Goal: Check status: Check status

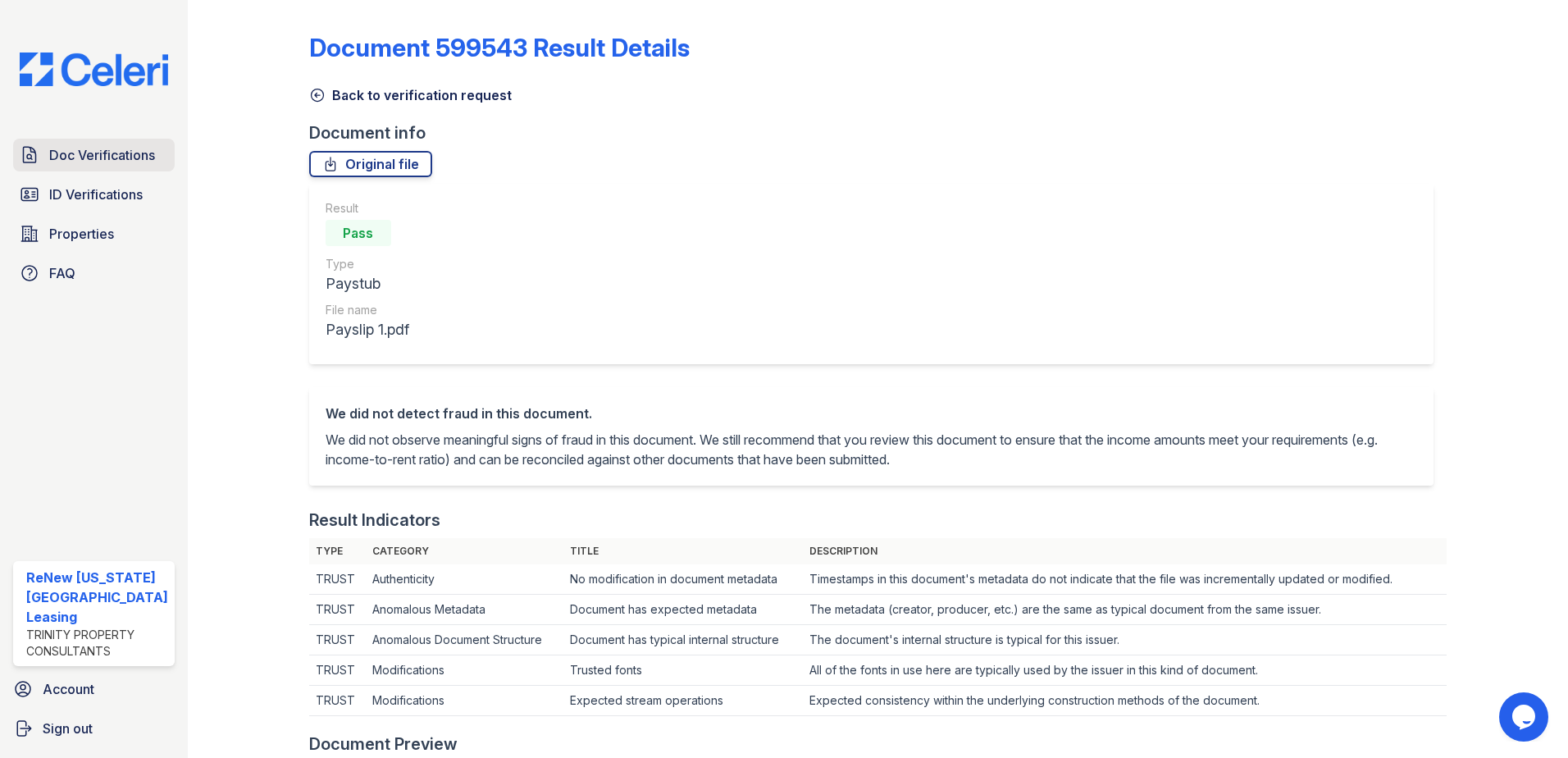
click at [98, 158] on span "Doc Verifications" at bounding box center [102, 155] width 106 height 20
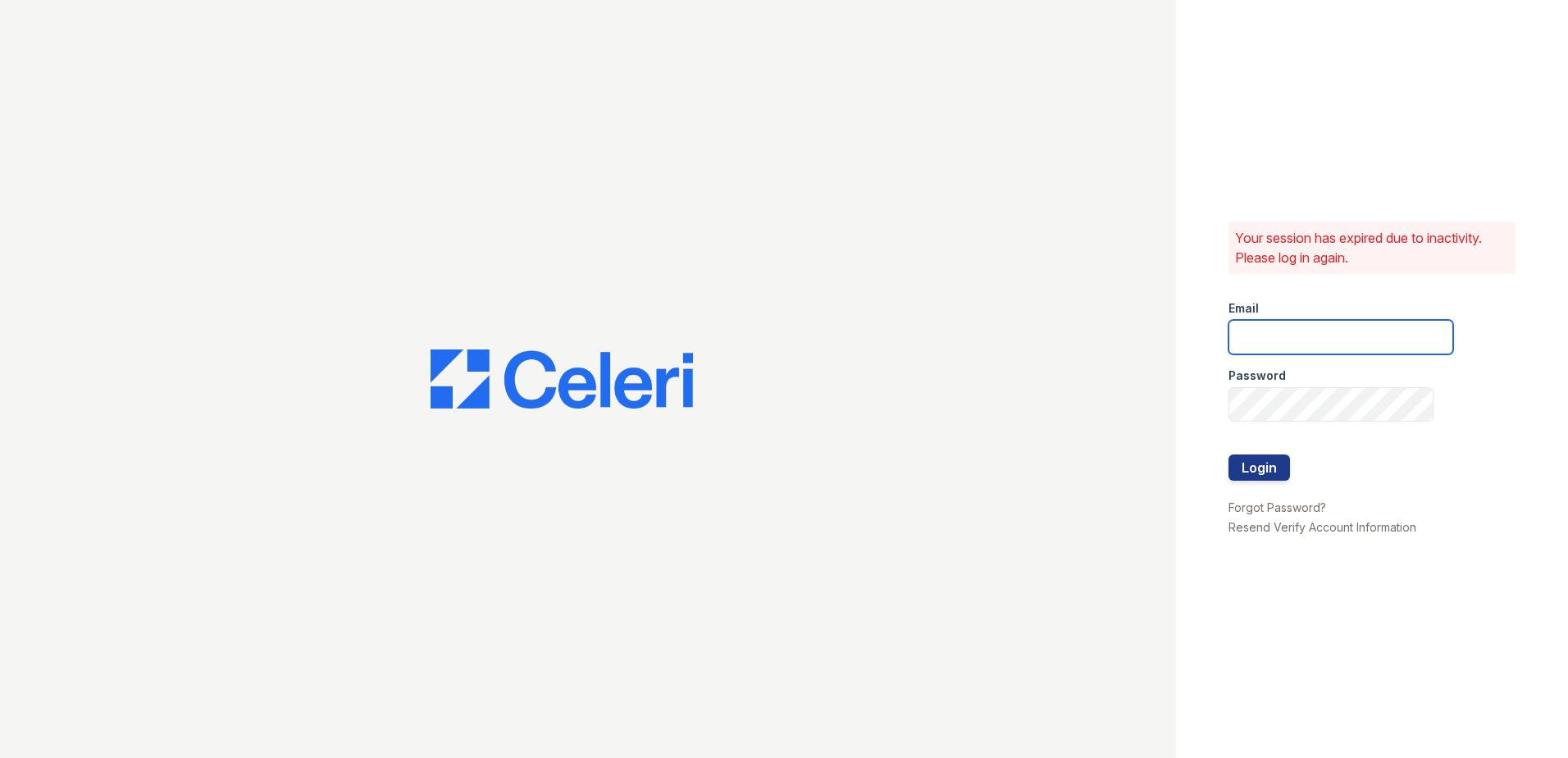
type input "renewvirginiabeach@trinity-pm.com"
click at [1245, 468] on button "Login" at bounding box center [1260, 467] width 61 height 26
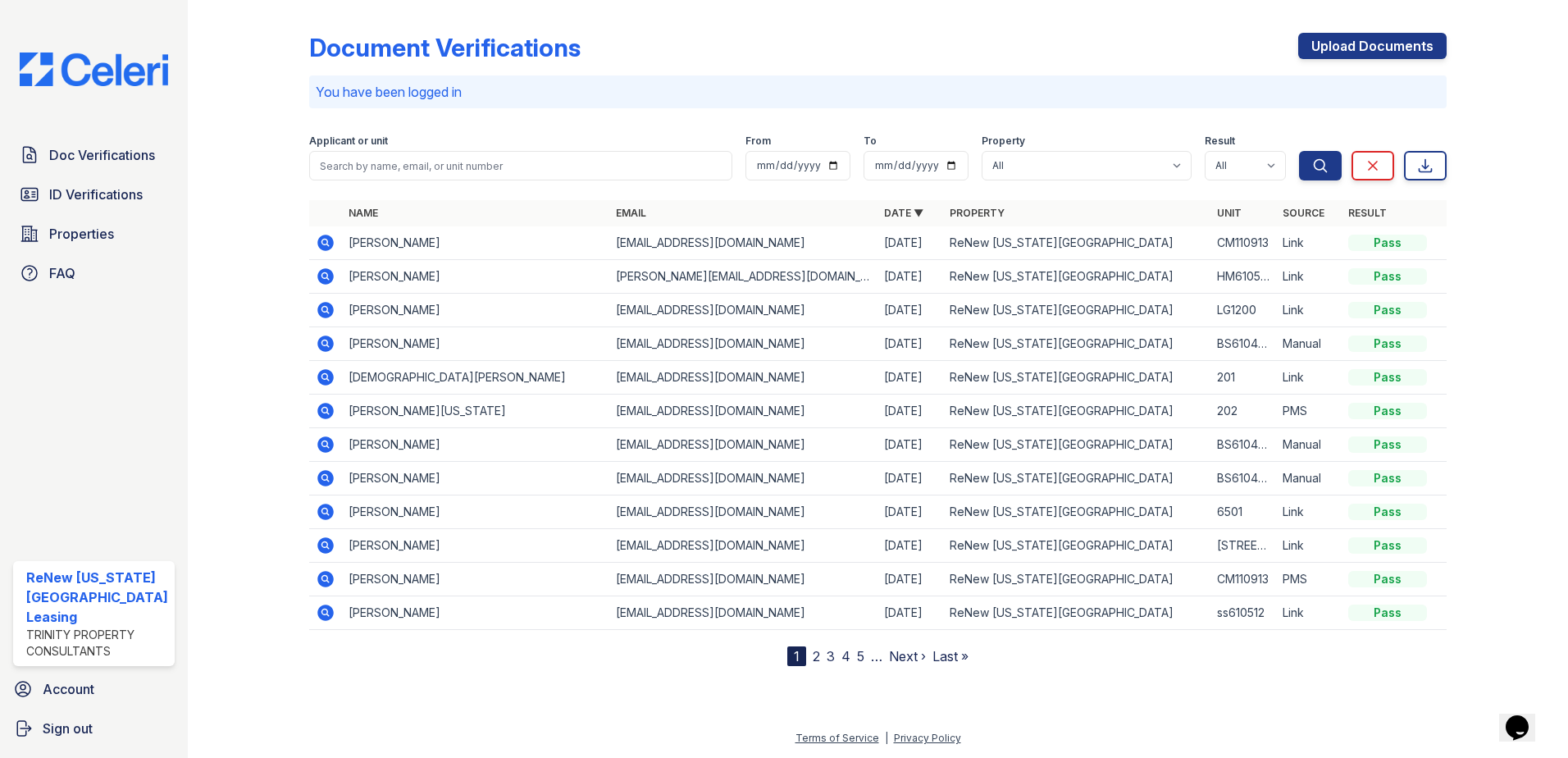
click at [324, 276] on icon at bounding box center [325, 275] width 4 height 4
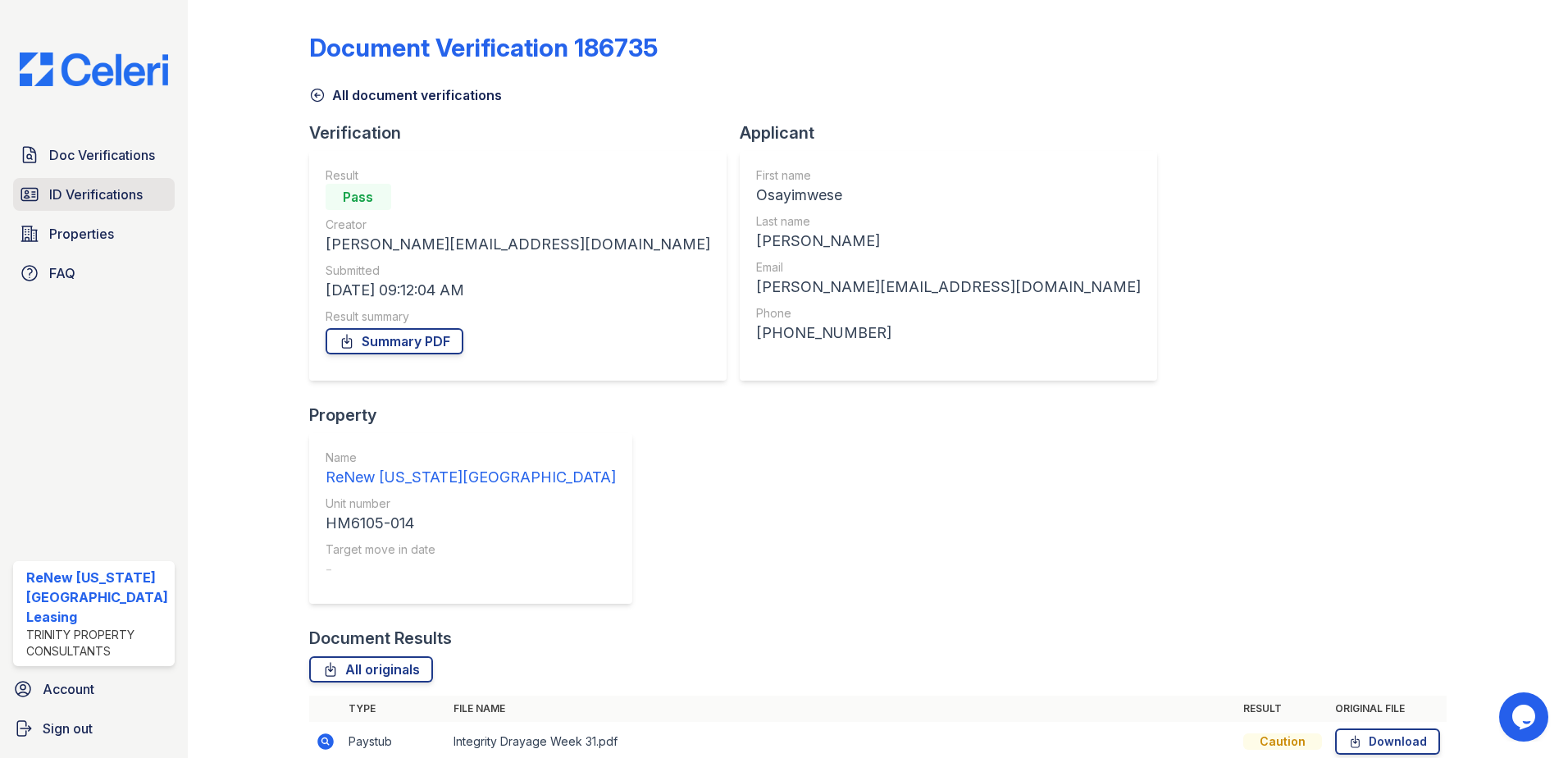
click at [116, 195] on span "ID Verifications" at bounding box center [95, 194] width 93 height 20
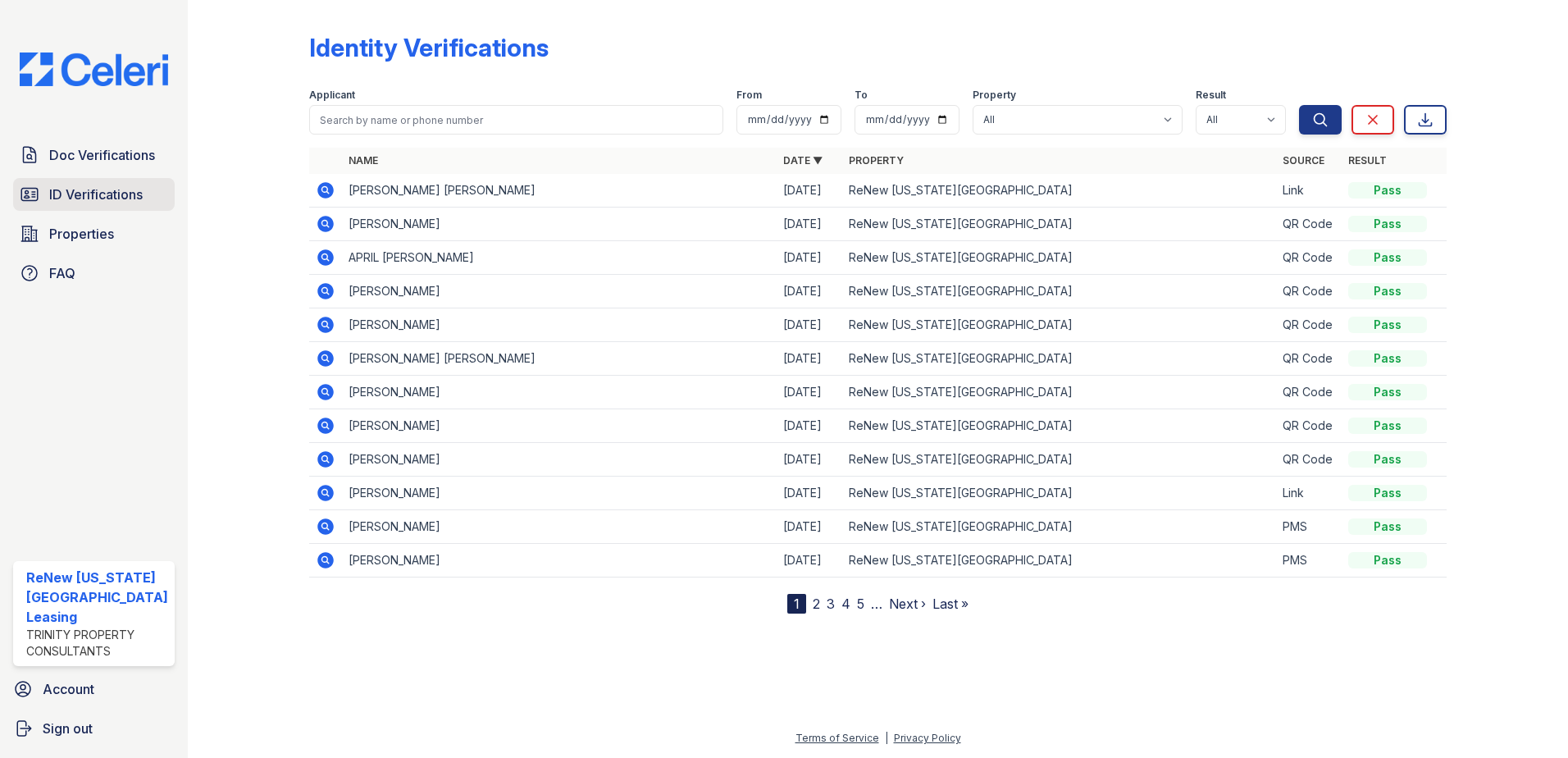
click at [76, 188] on span "ID Verifications" at bounding box center [95, 194] width 93 height 20
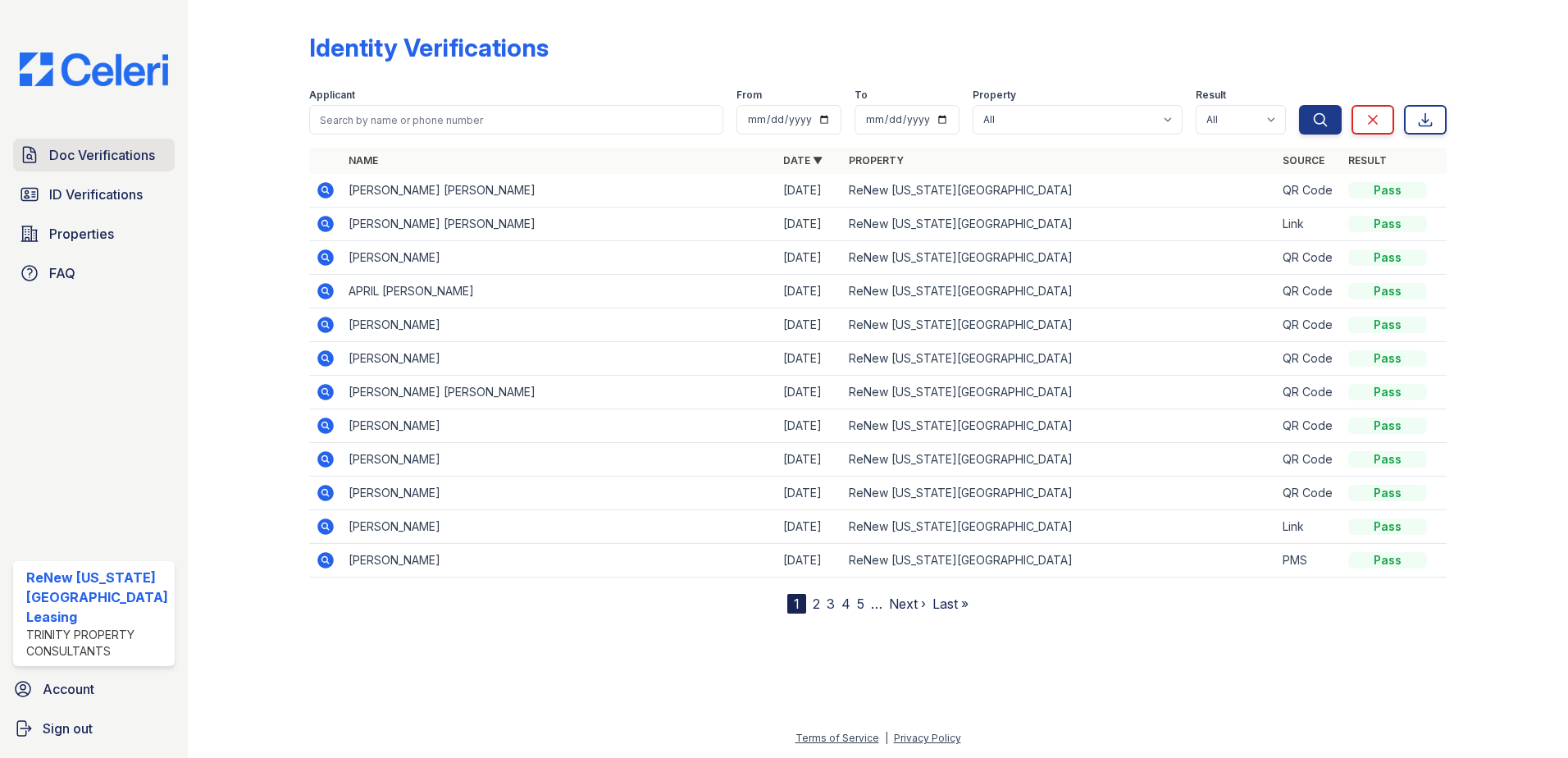
click at [121, 155] on span "Doc Verifications" at bounding box center [102, 155] width 106 height 20
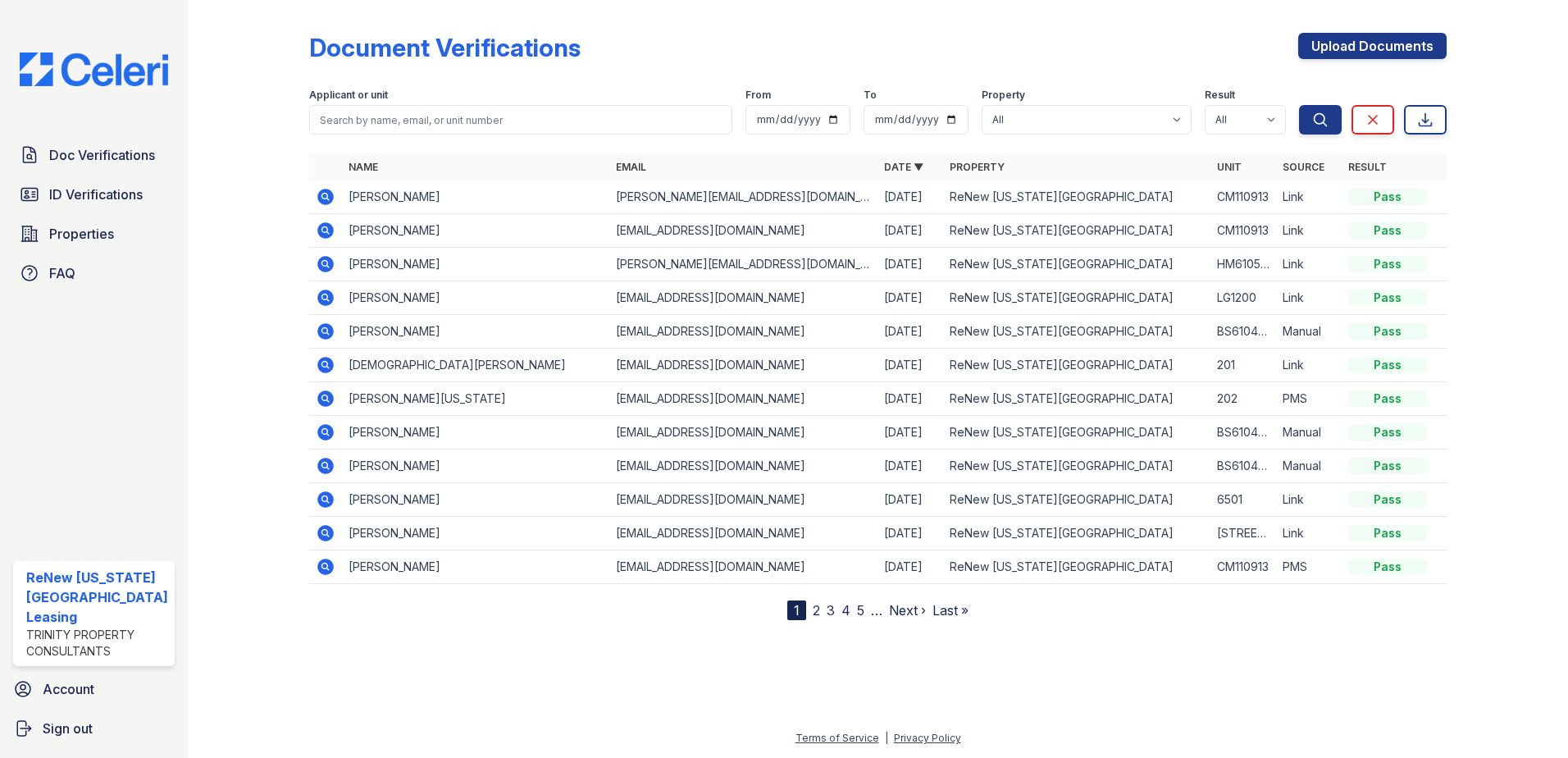
click at [319, 224] on icon at bounding box center [326, 231] width 20 height 20
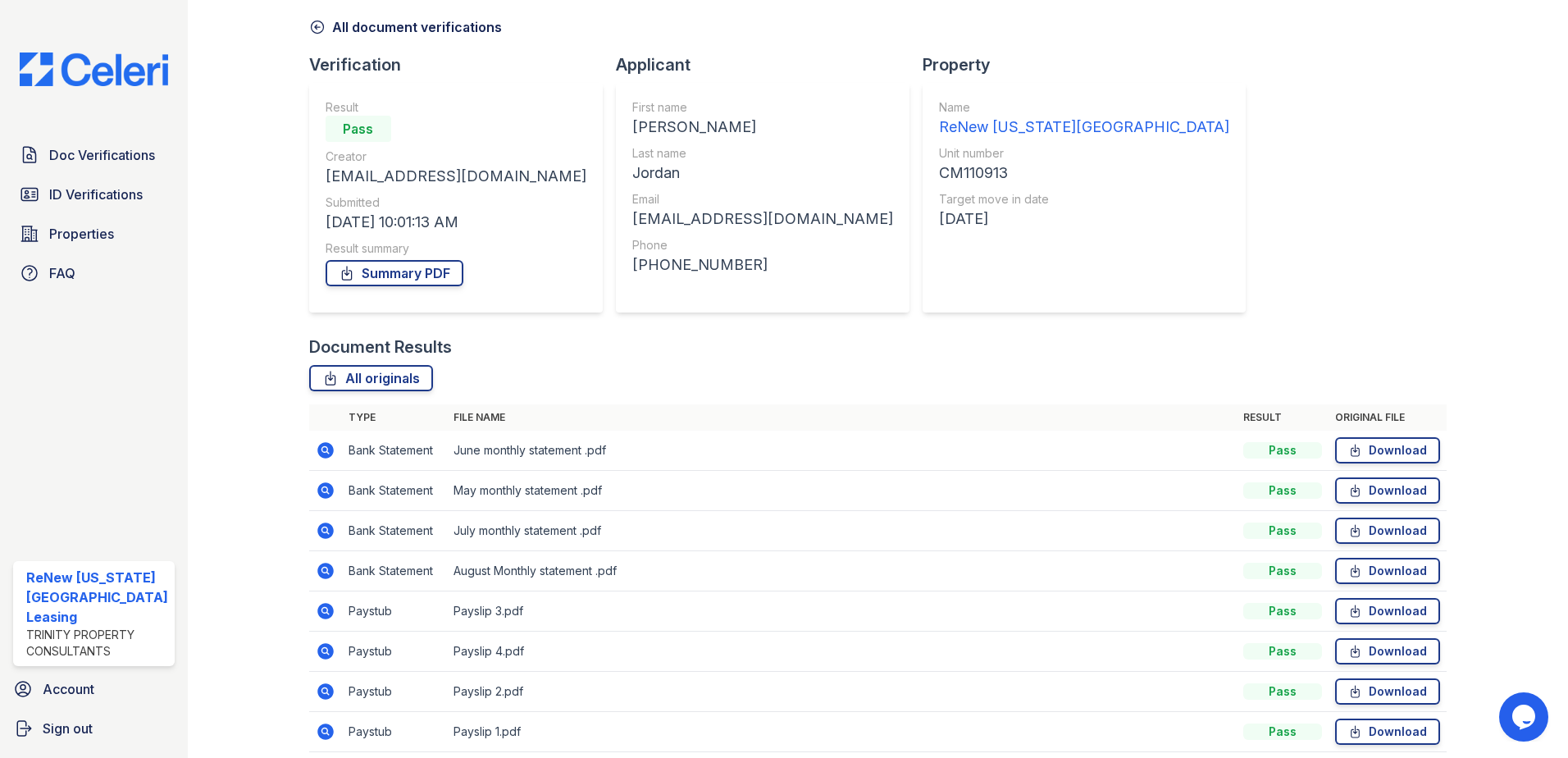
scroll to position [134, 0]
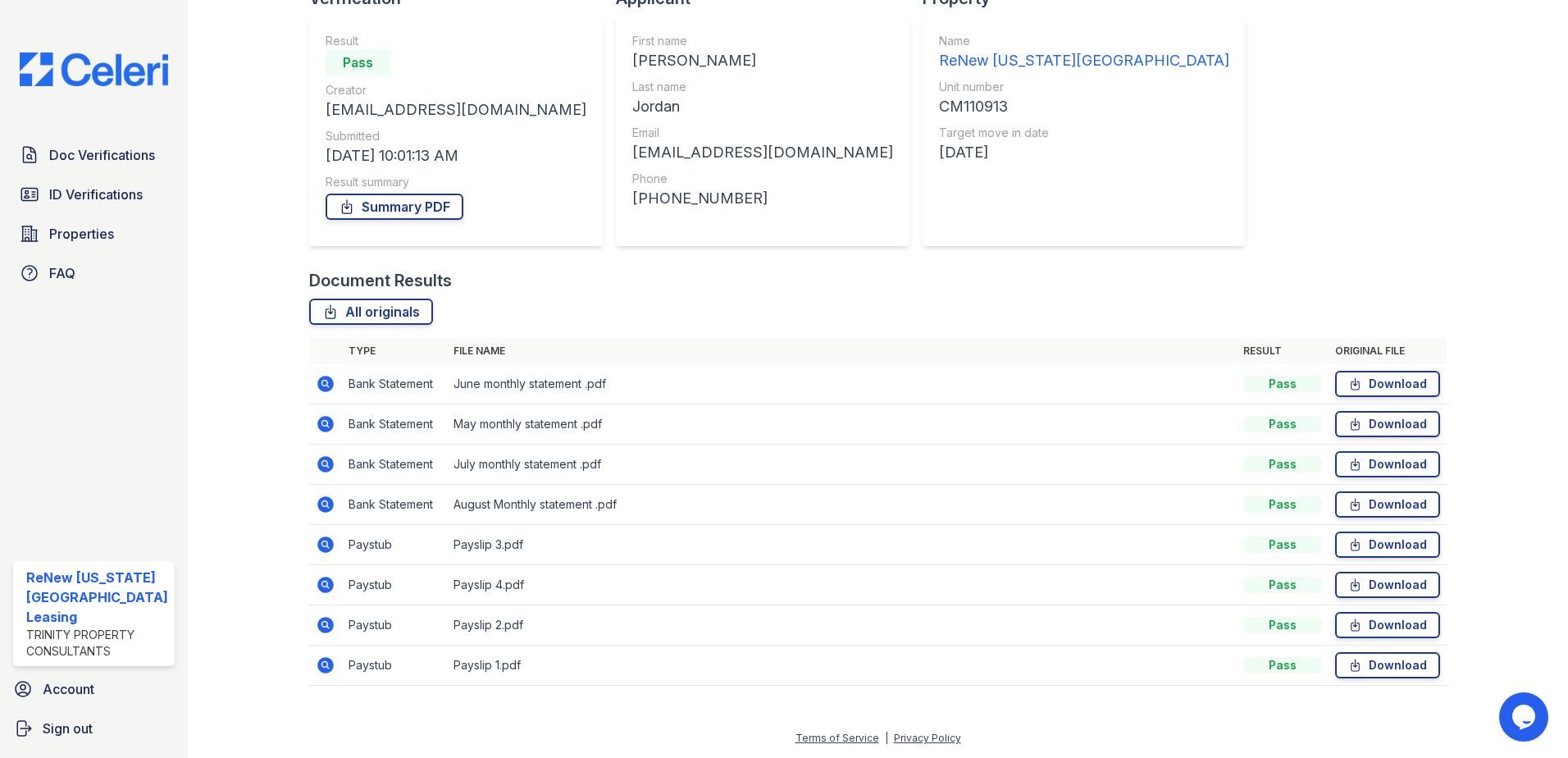
click at [324, 661] on icon at bounding box center [326, 665] width 20 height 20
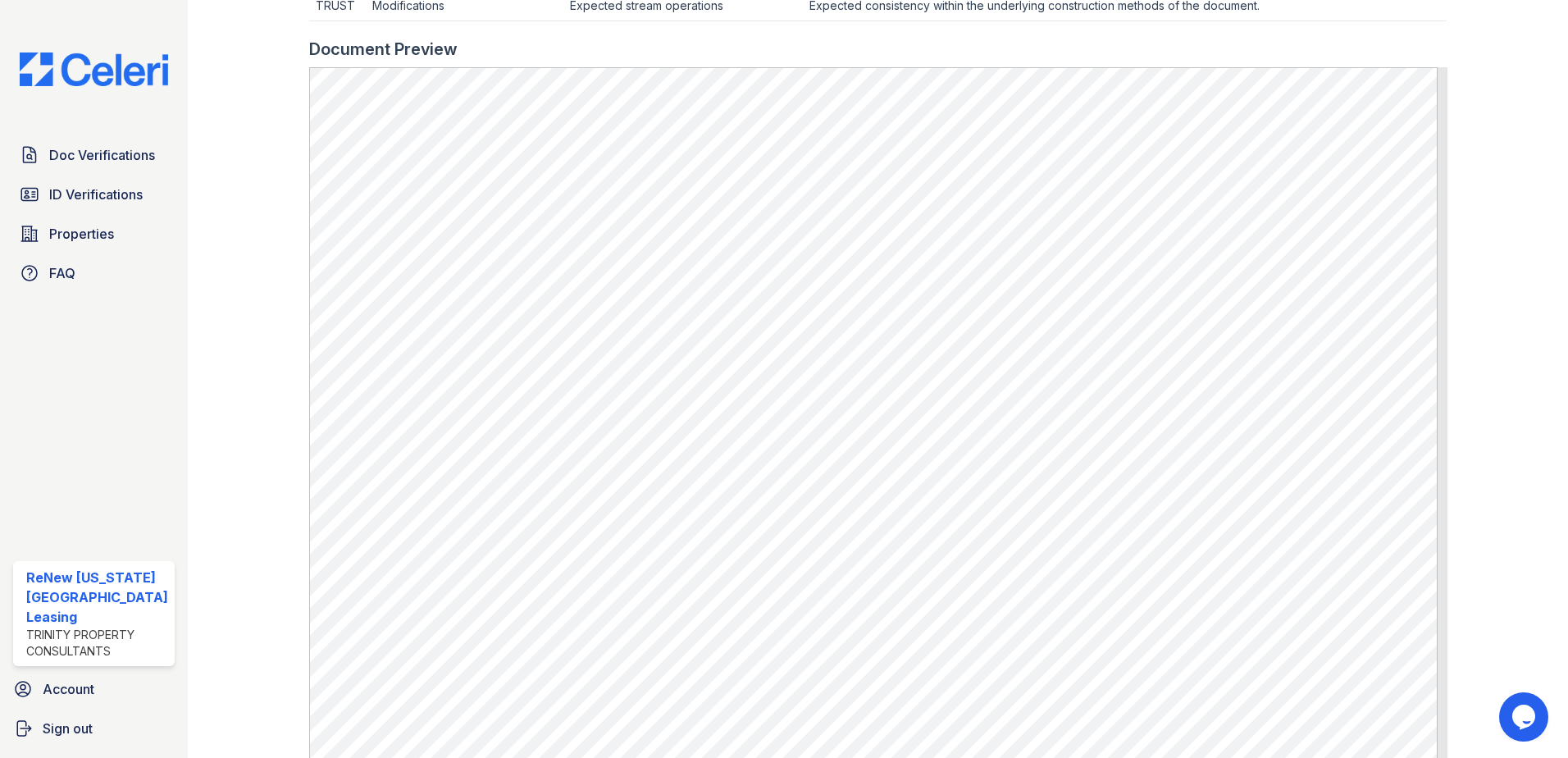
scroll to position [739, 0]
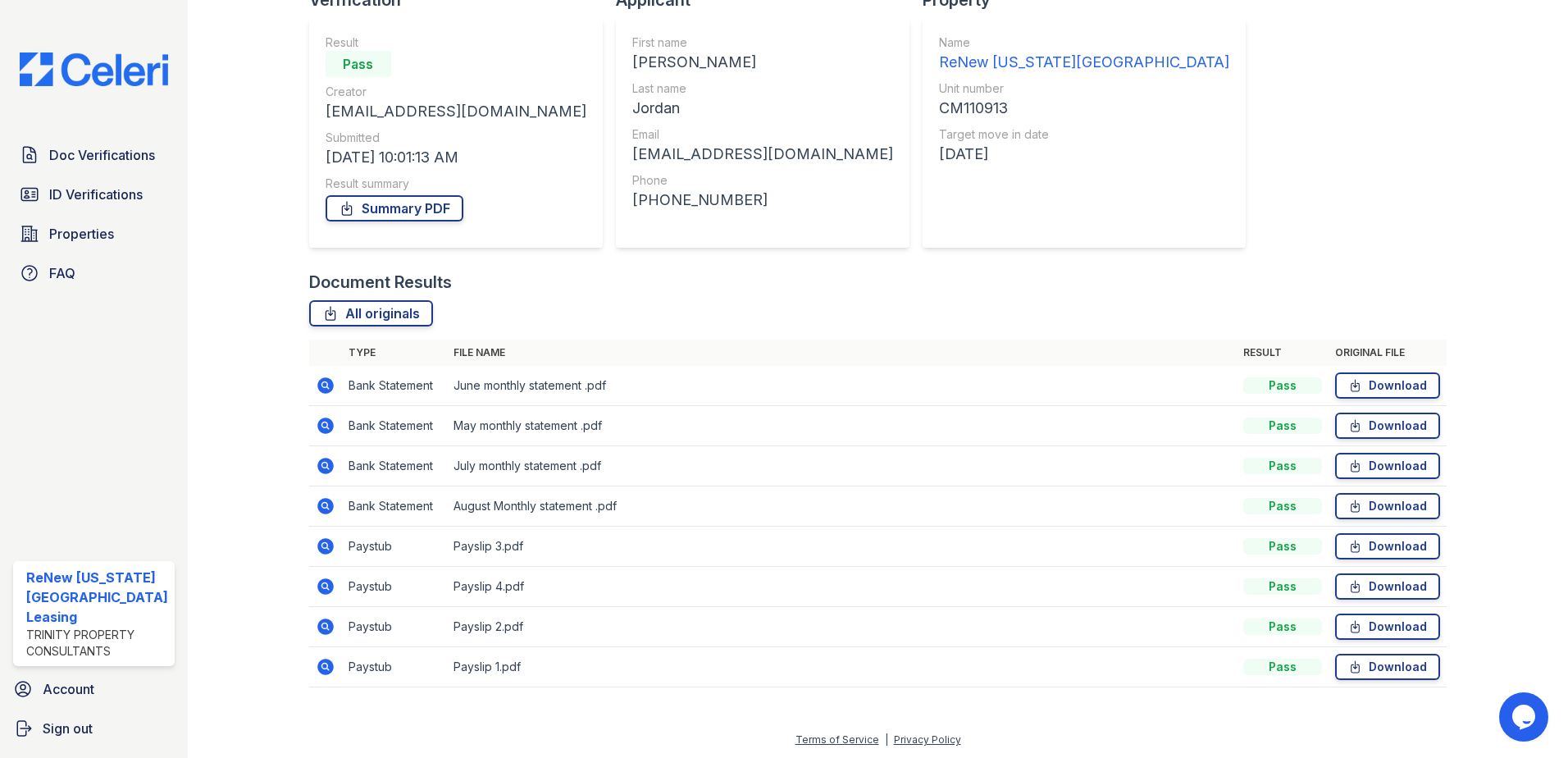
scroll to position [134, 0]
click at [321, 626] on icon at bounding box center [326, 625] width 20 height 20
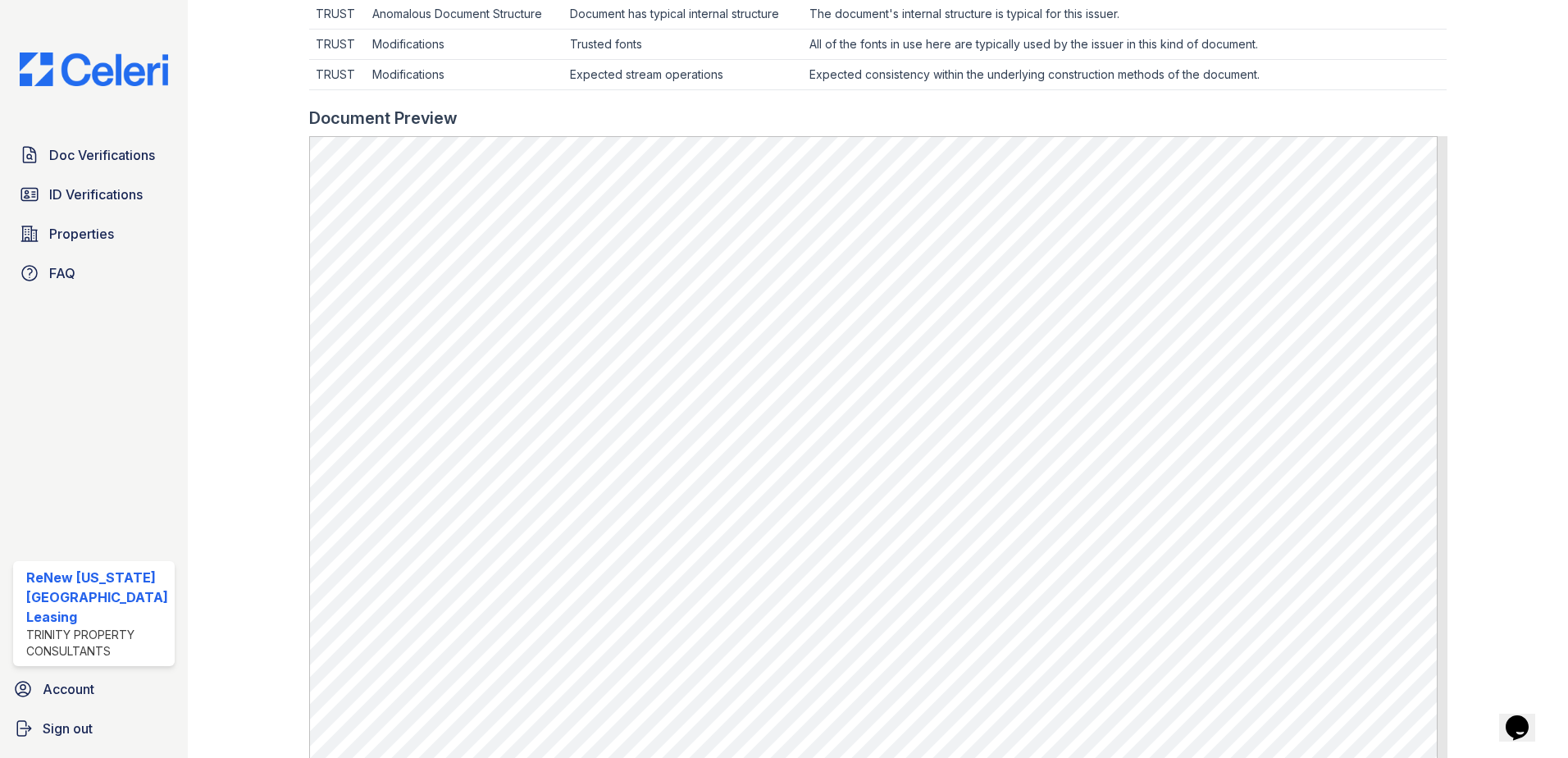
scroll to position [493, 0]
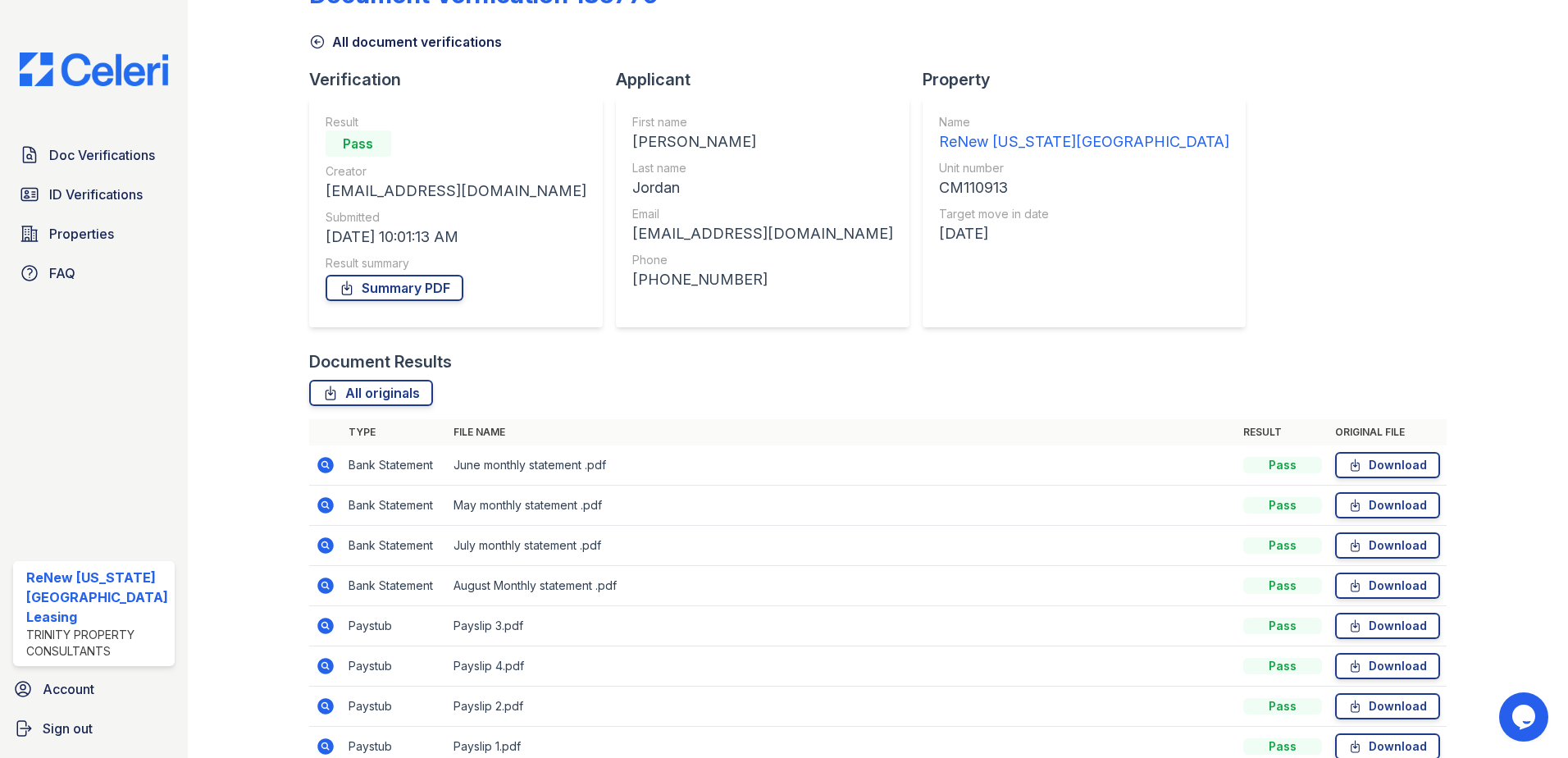
scroll to position [82, 0]
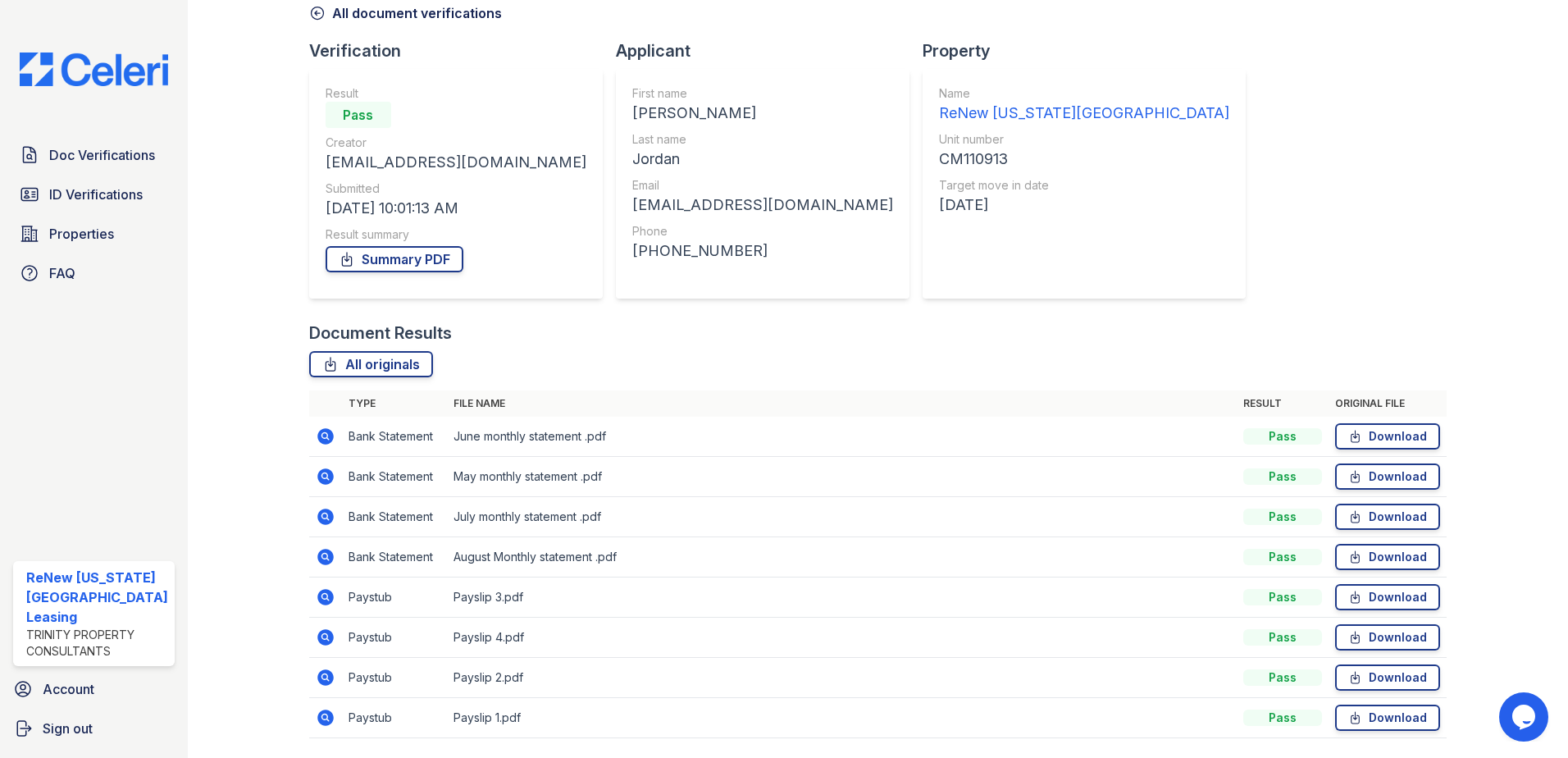
click at [326, 634] on icon at bounding box center [326, 637] width 16 height 16
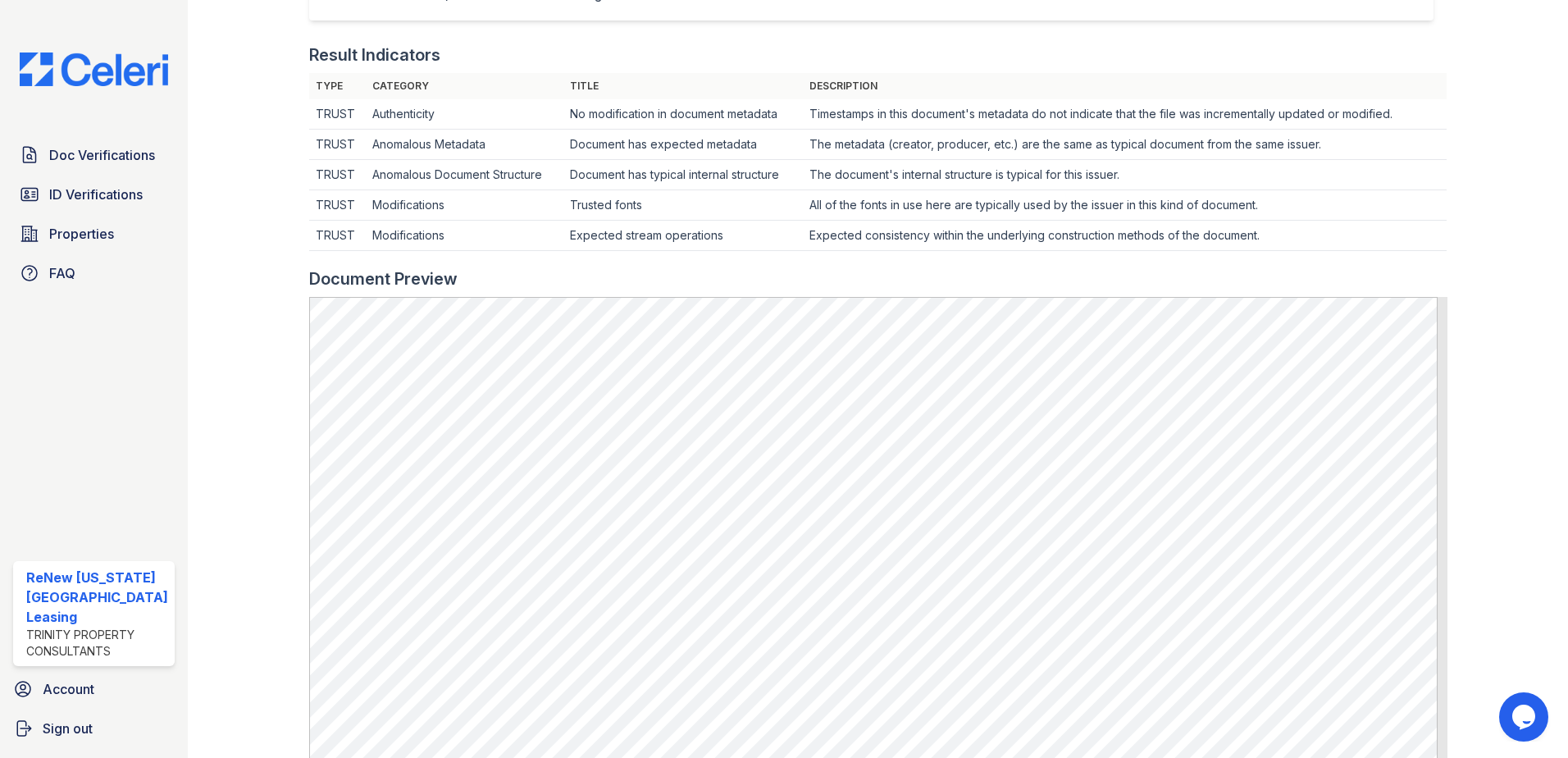
scroll to position [493, 0]
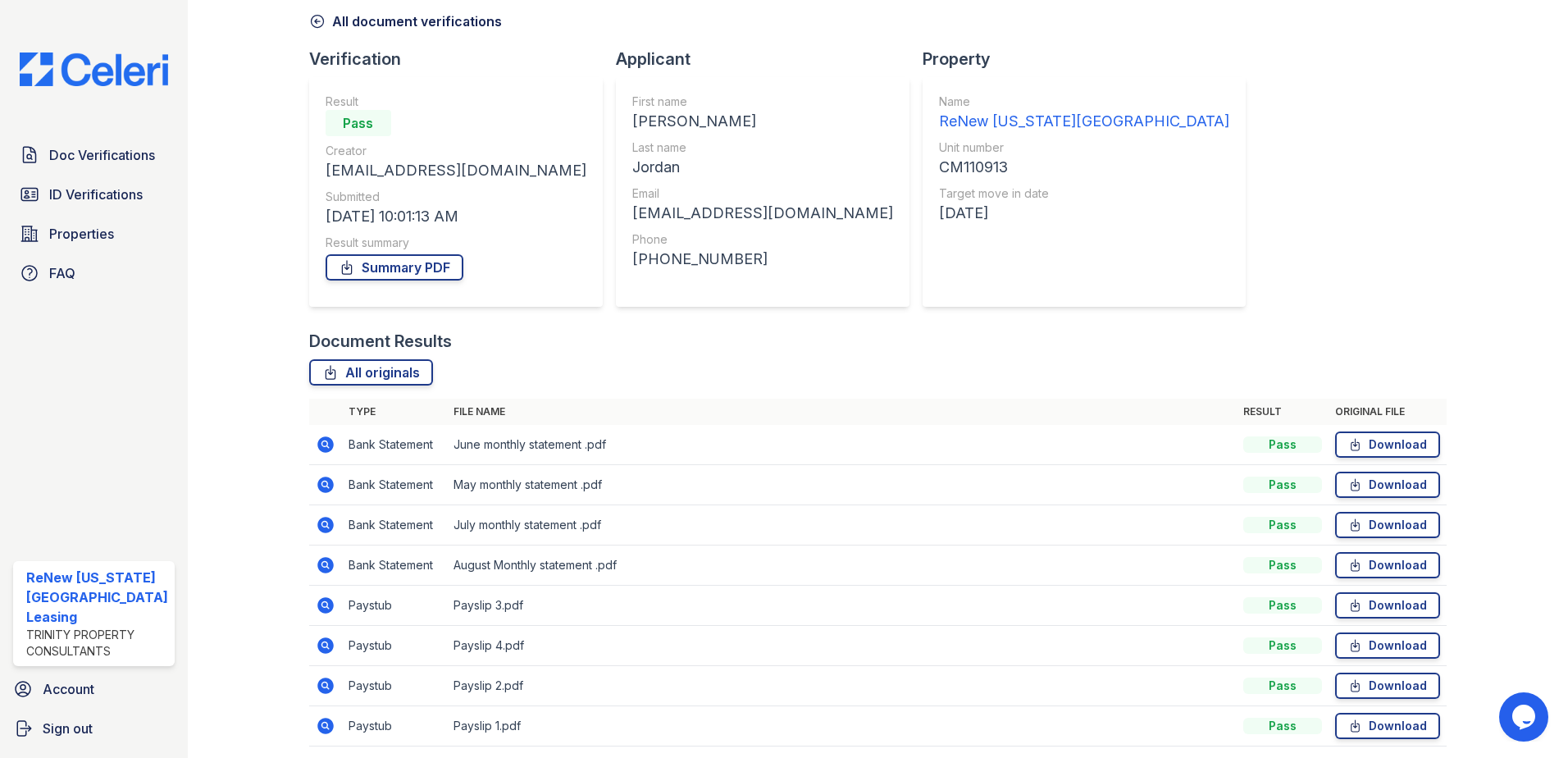
scroll to position [134, 0]
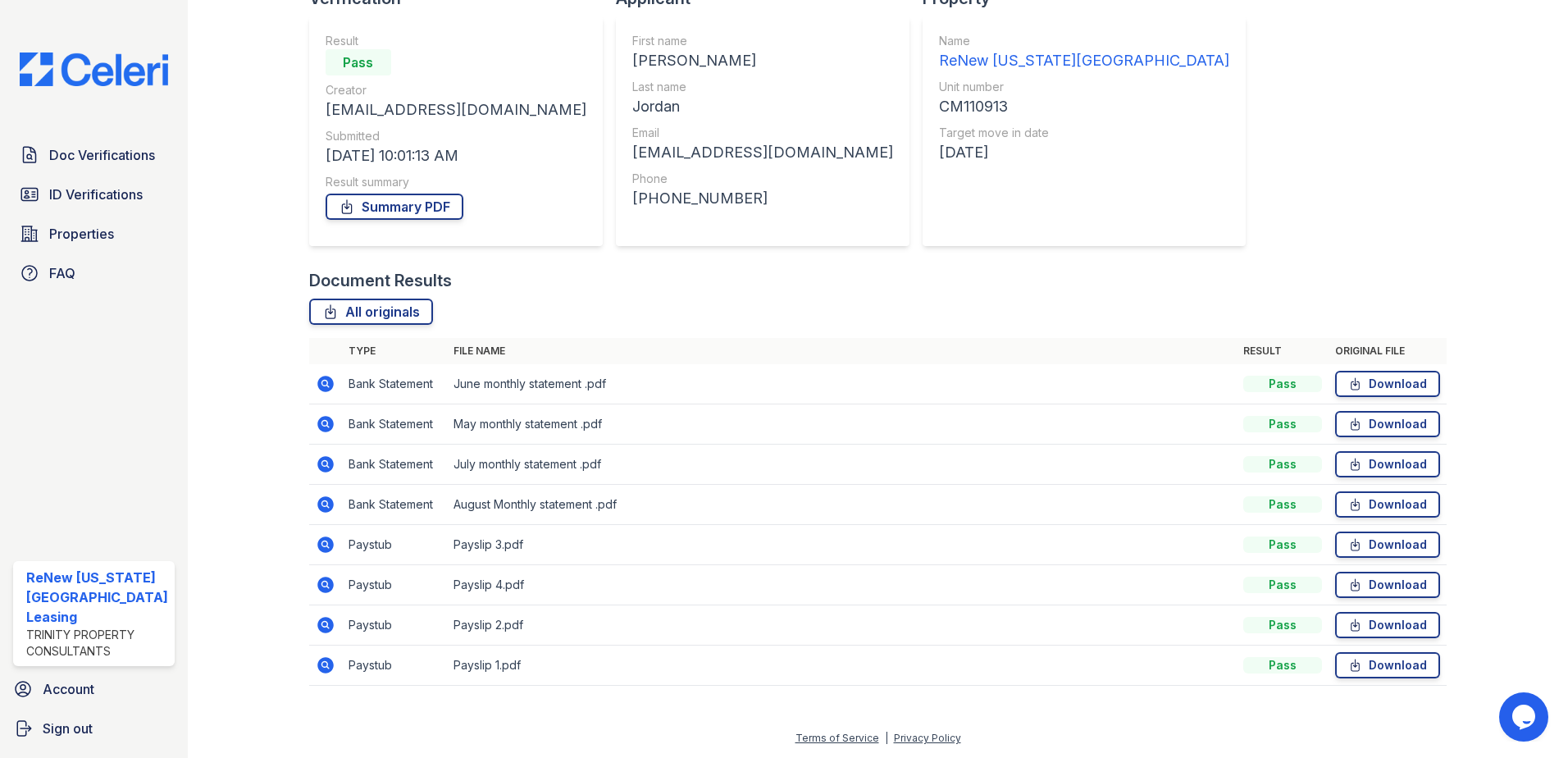
click at [325, 541] on icon at bounding box center [326, 545] width 16 height 16
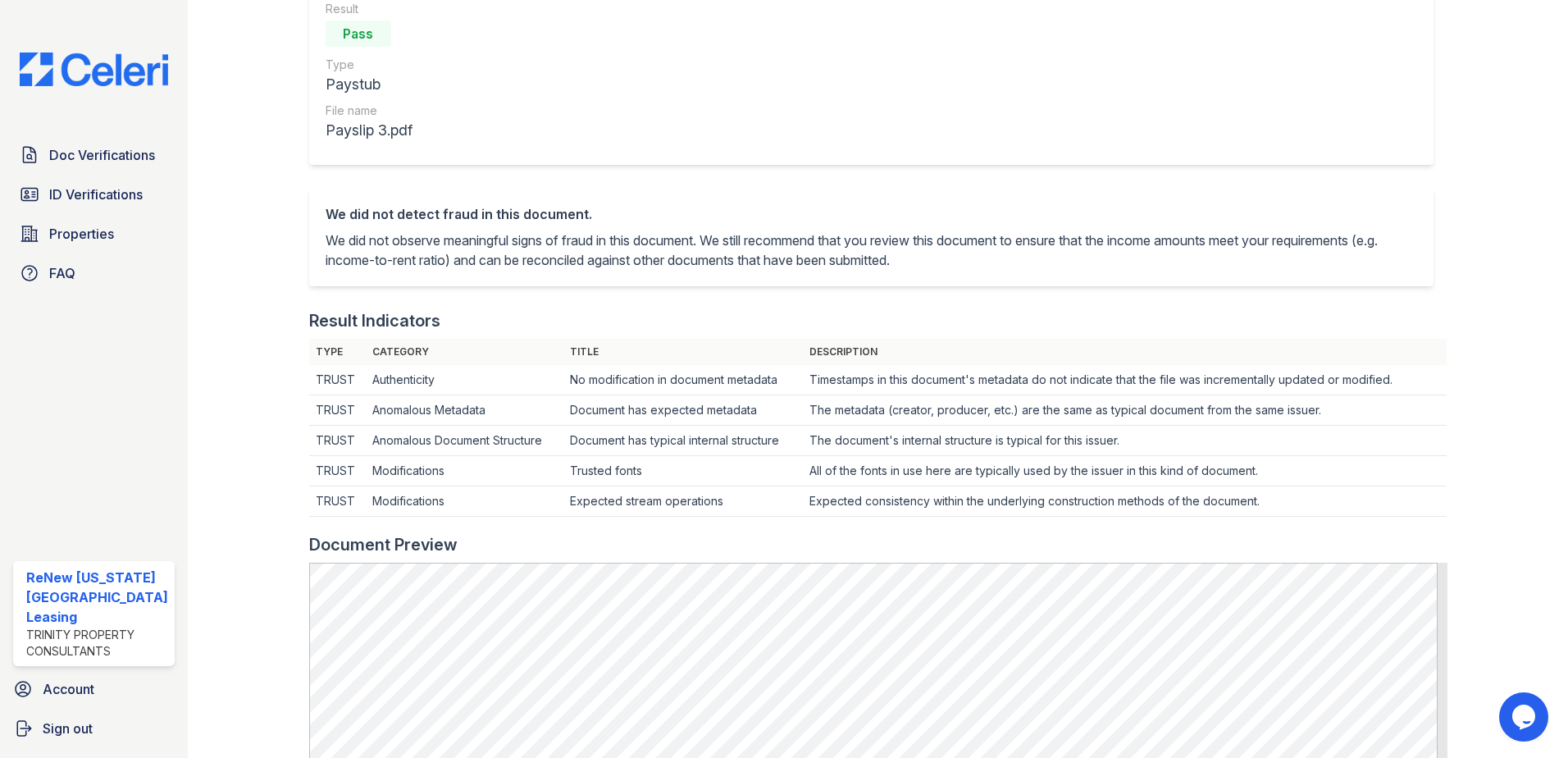
scroll to position [493, 0]
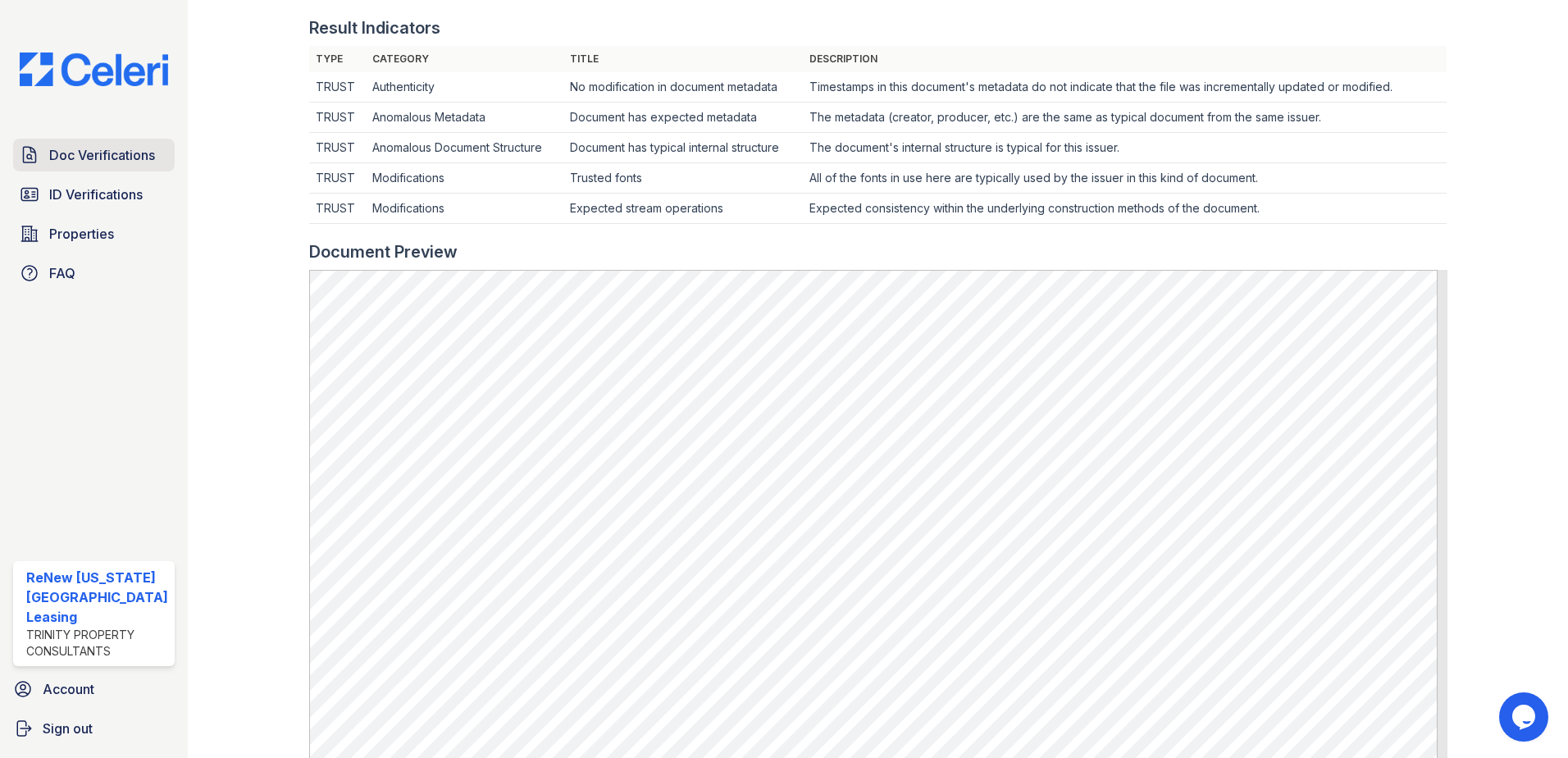
click at [119, 153] on span "Doc Verifications" at bounding box center [102, 155] width 106 height 20
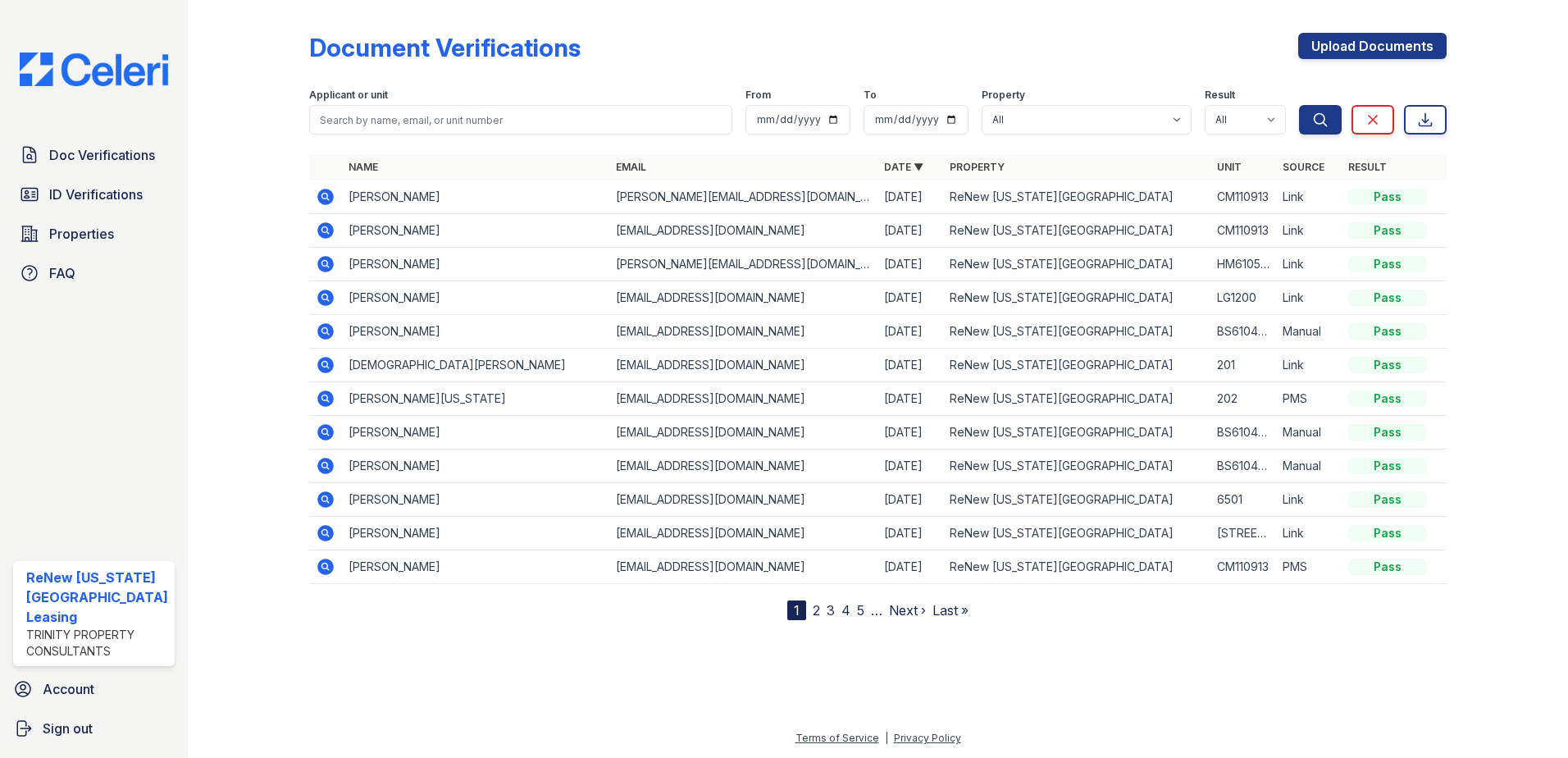
click at [324, 200] on icon at bounding box center [326, 196] width 16 height 16
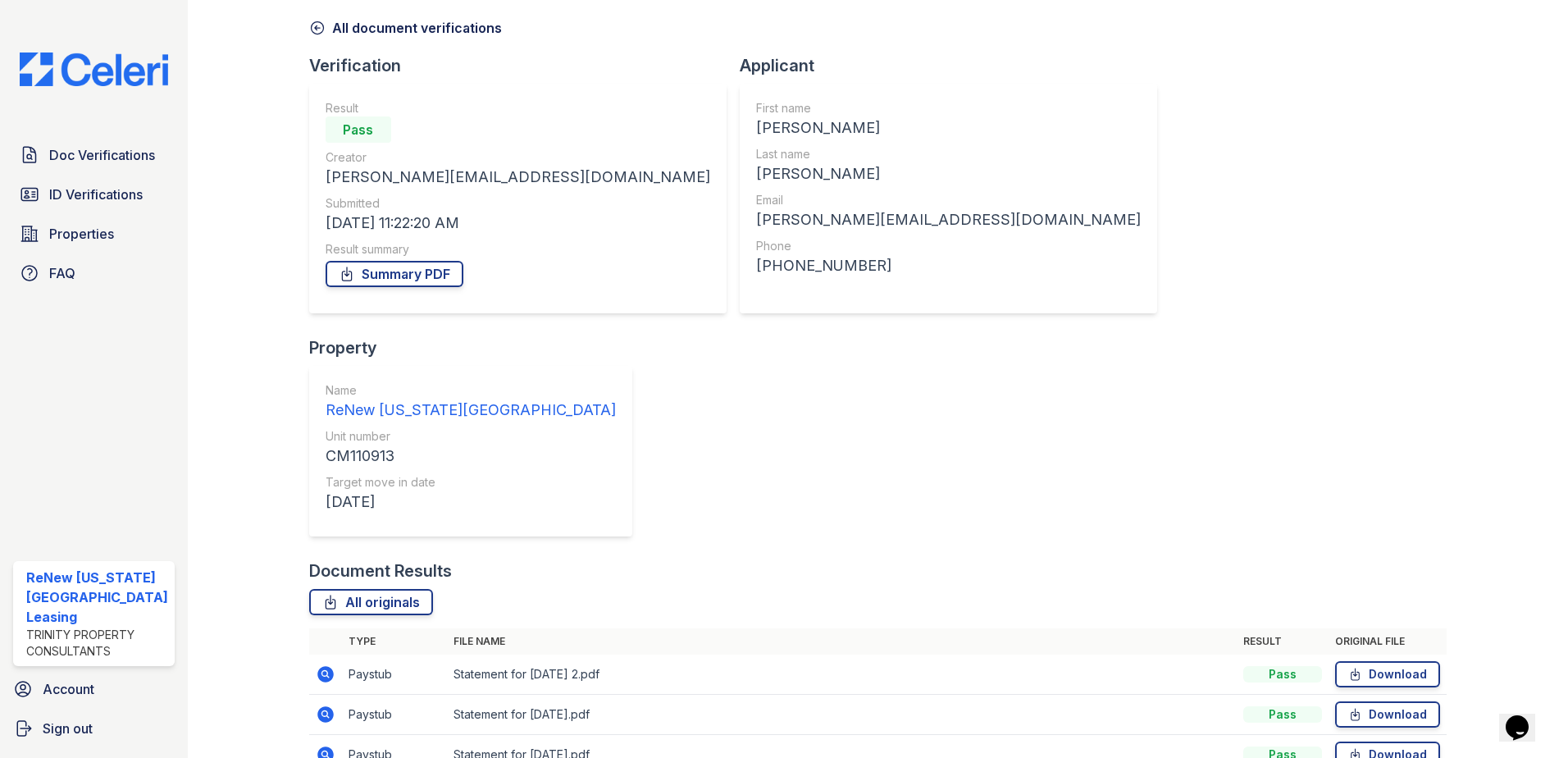
scroll to position [134, 0]
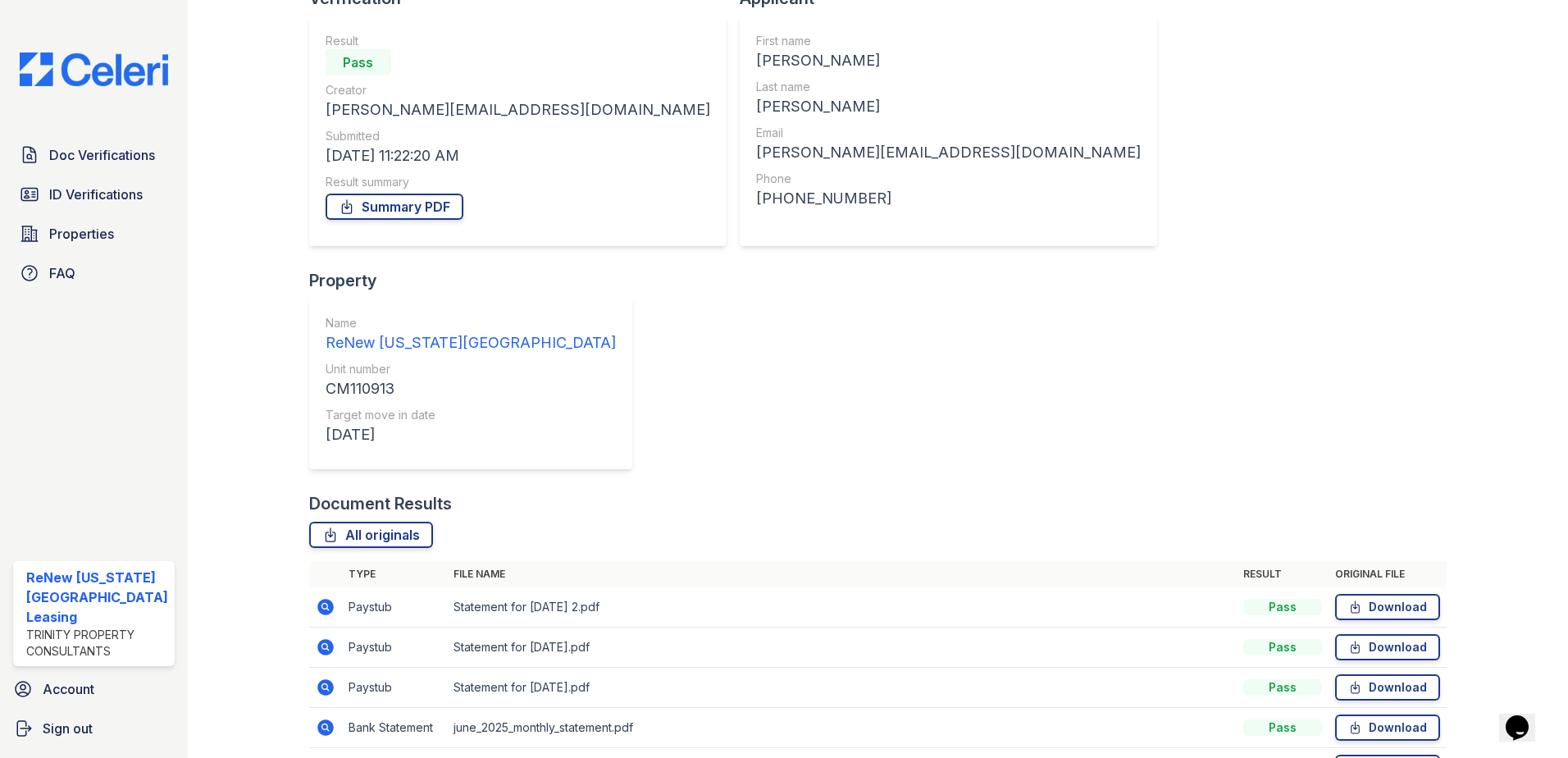
click at [323, 599] on icon at bounding box center [326, 607] width 16 height 16
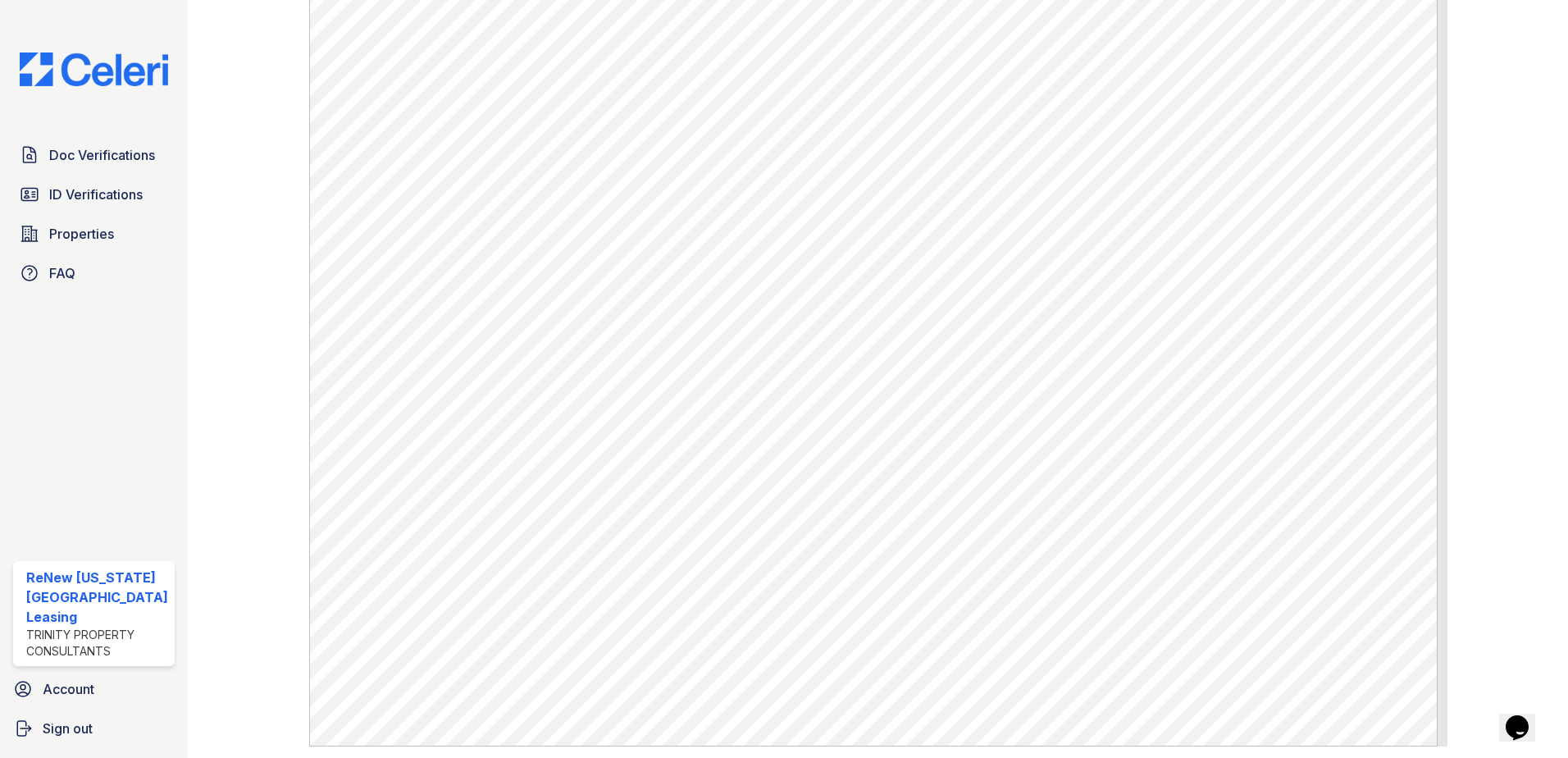
scroll to position [706, 0]
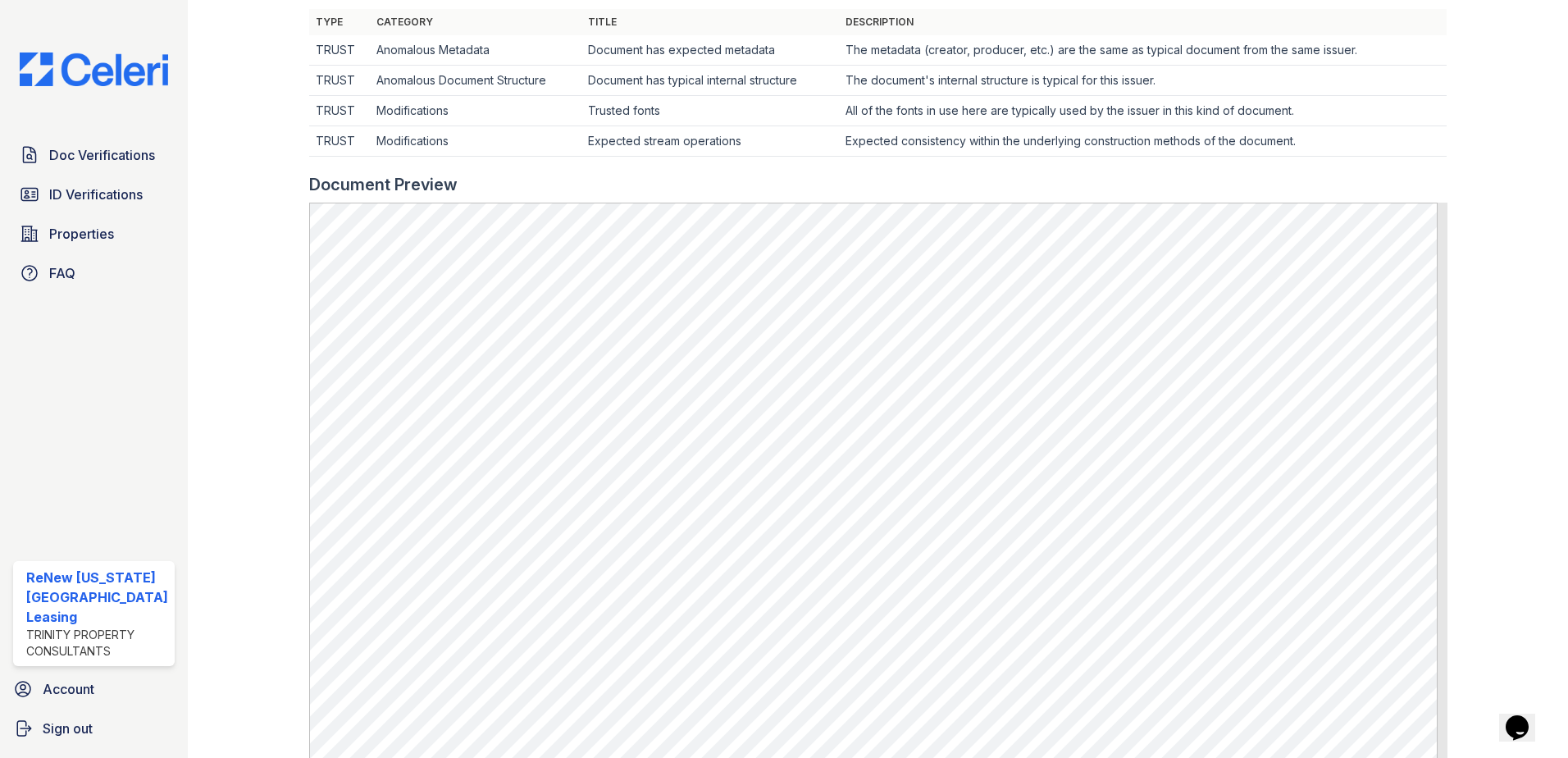
scroll to position [493, 0]
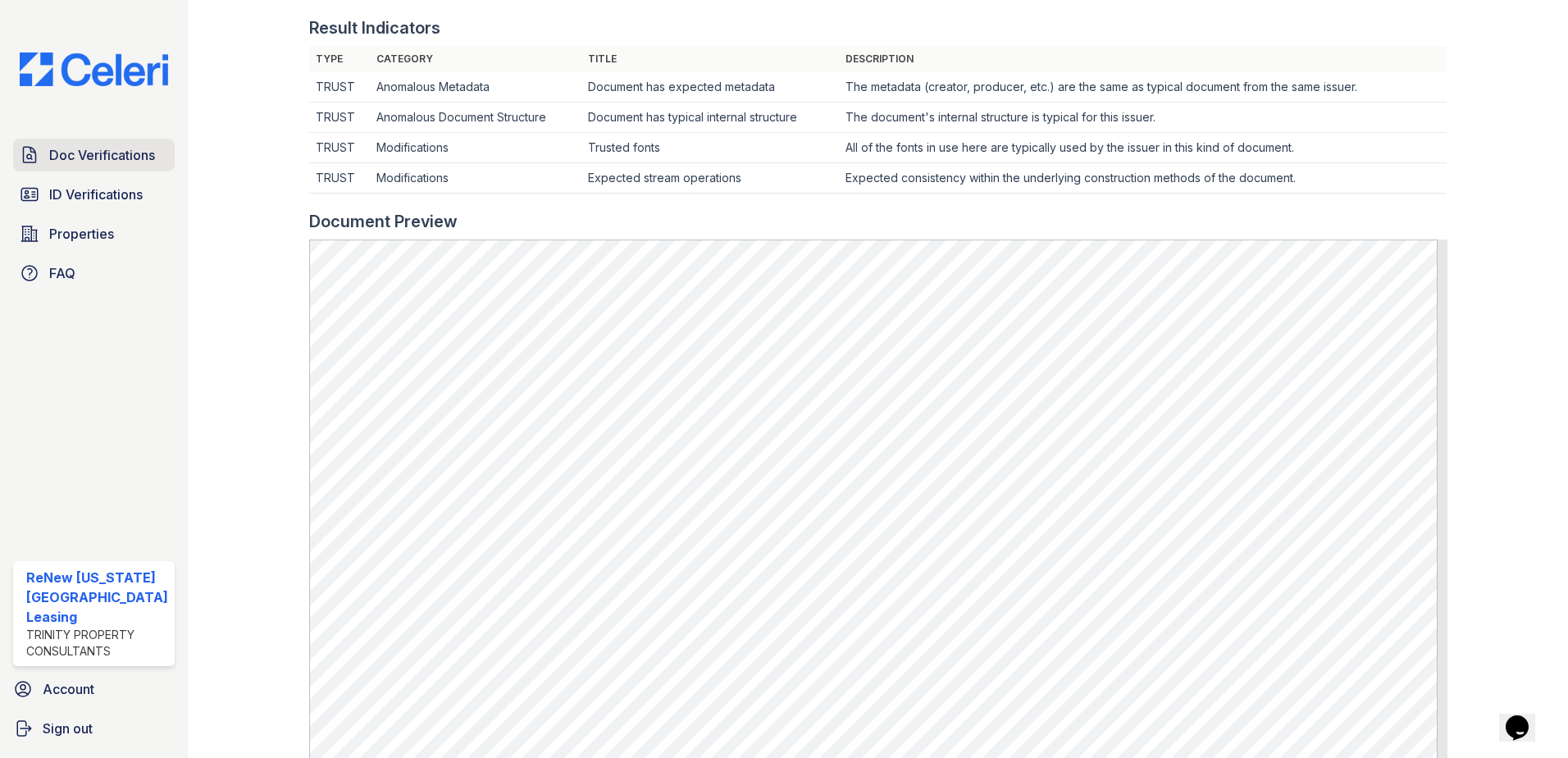
click at [96, 159] on span "Doc Verifications" at bounding box center [102, 155] width 106 height 20
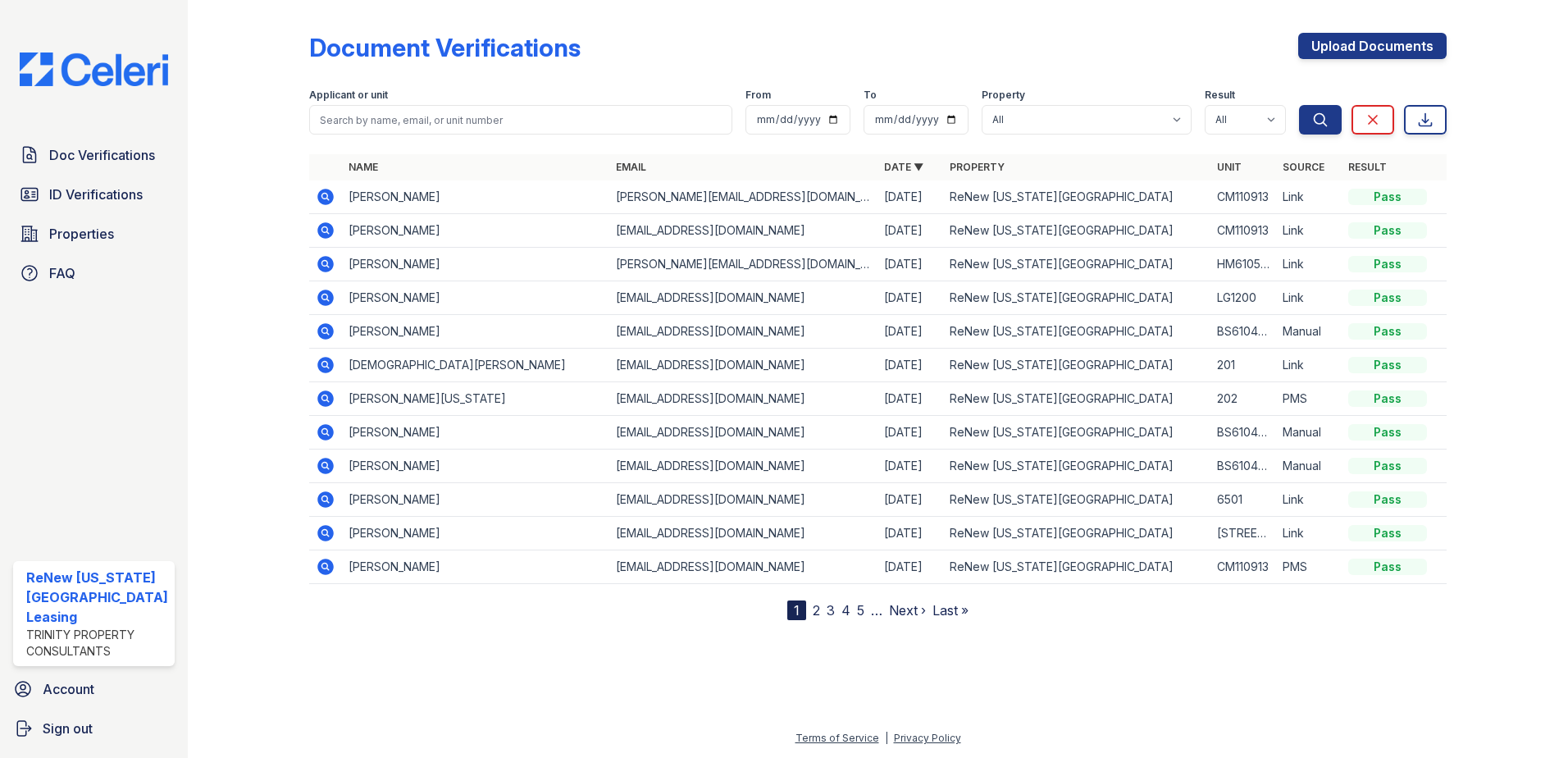
click at [321, 193] on icon at bounding box center [326, 196] width 16 height 16
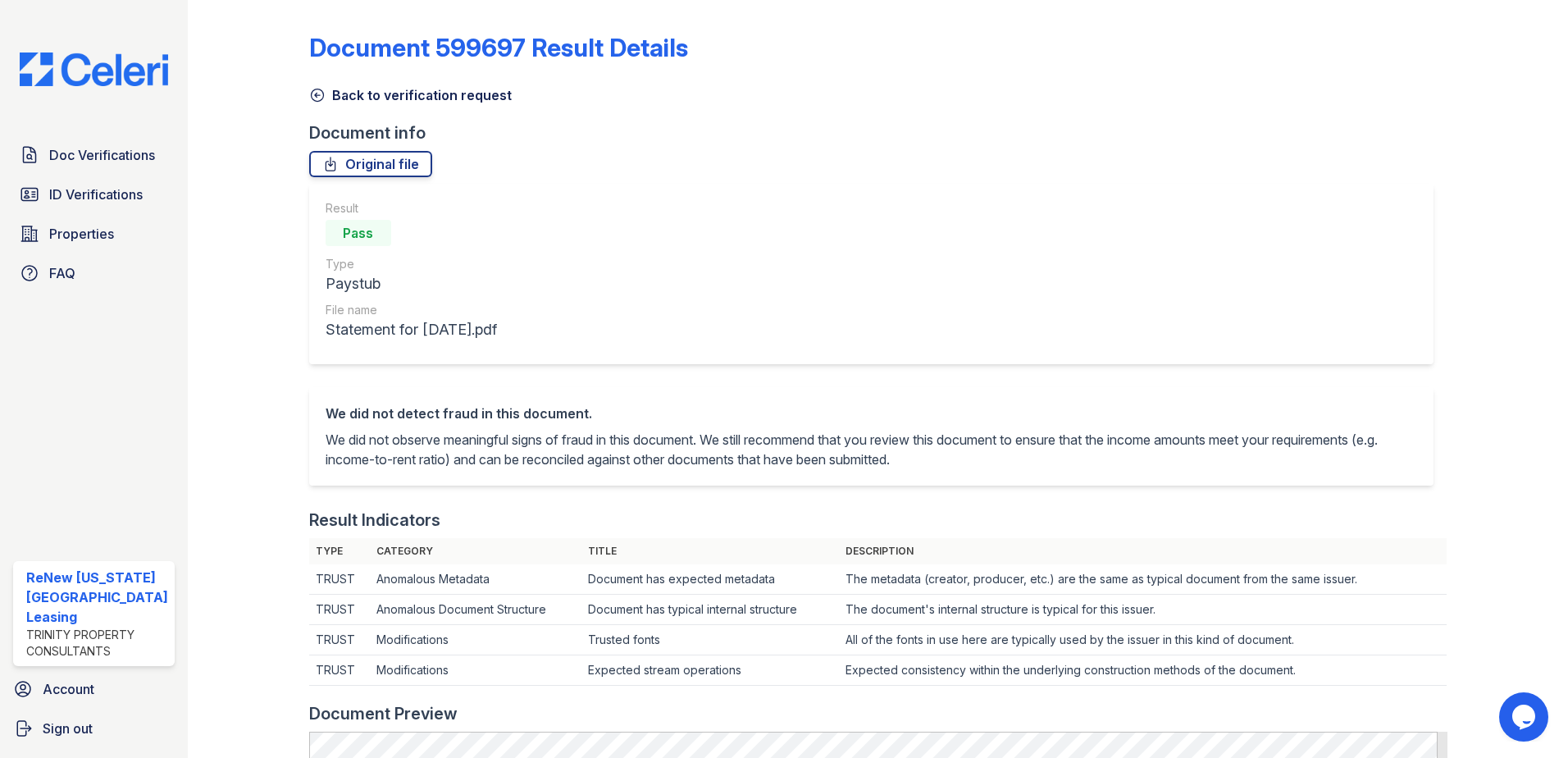
scroll to position [493, 0]
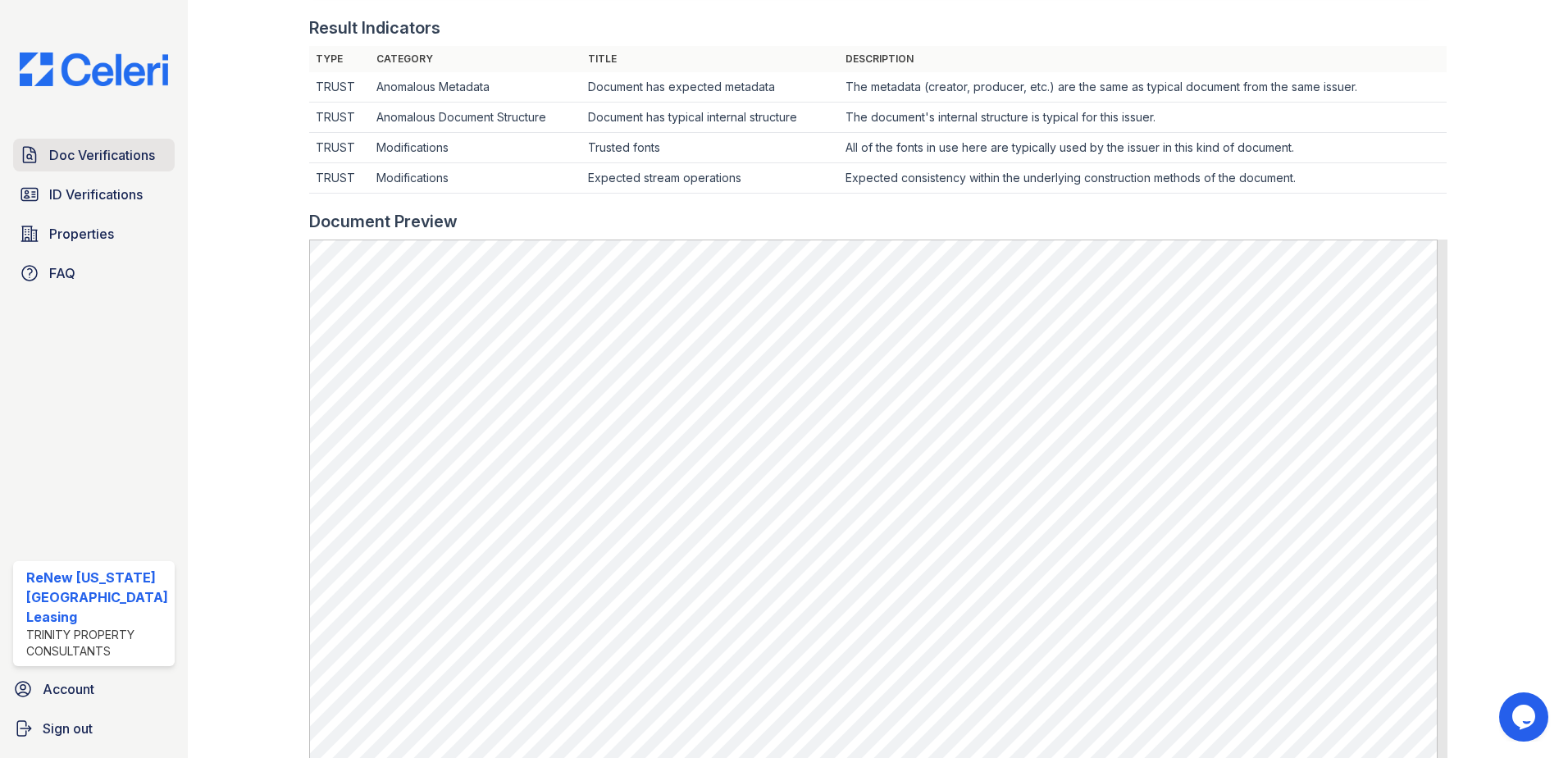
click at [89, 147] on span "Doc Verifications" at bounding box center [102, 155] width 106 height 20
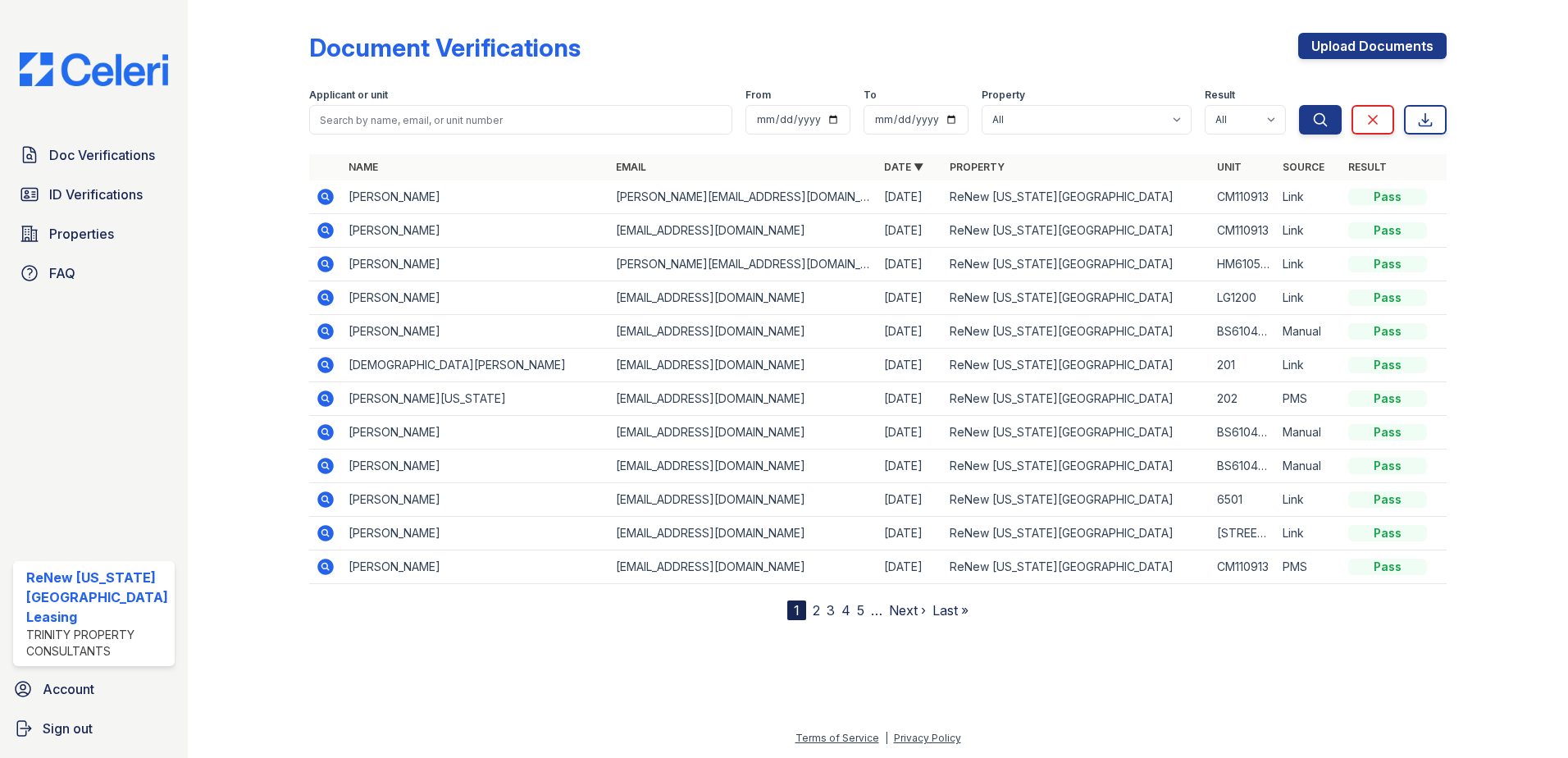
click at [322, 223] on icon at bounding box center [326, 230] width 16 height 16
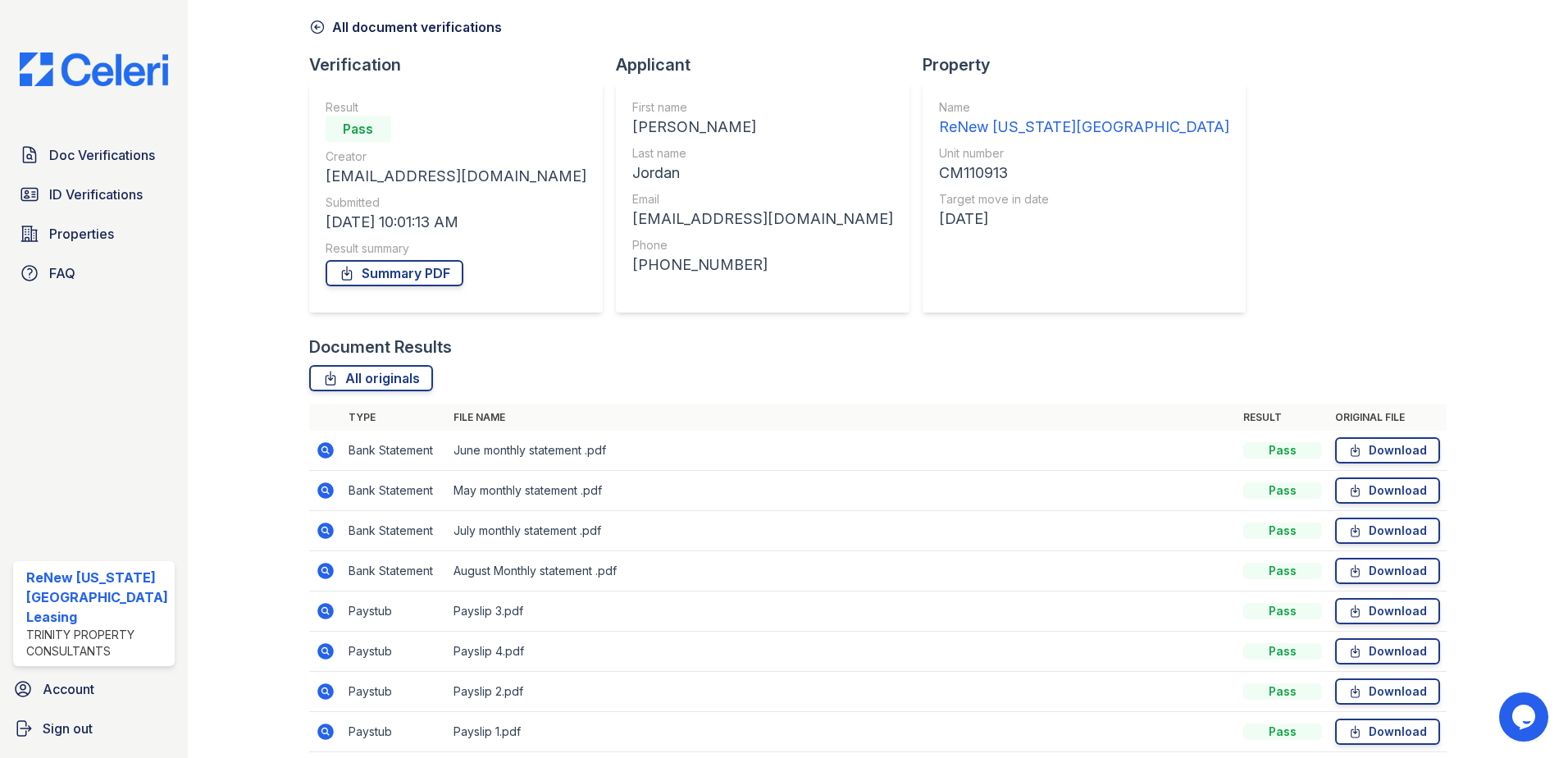
scroll to position [134, 0]
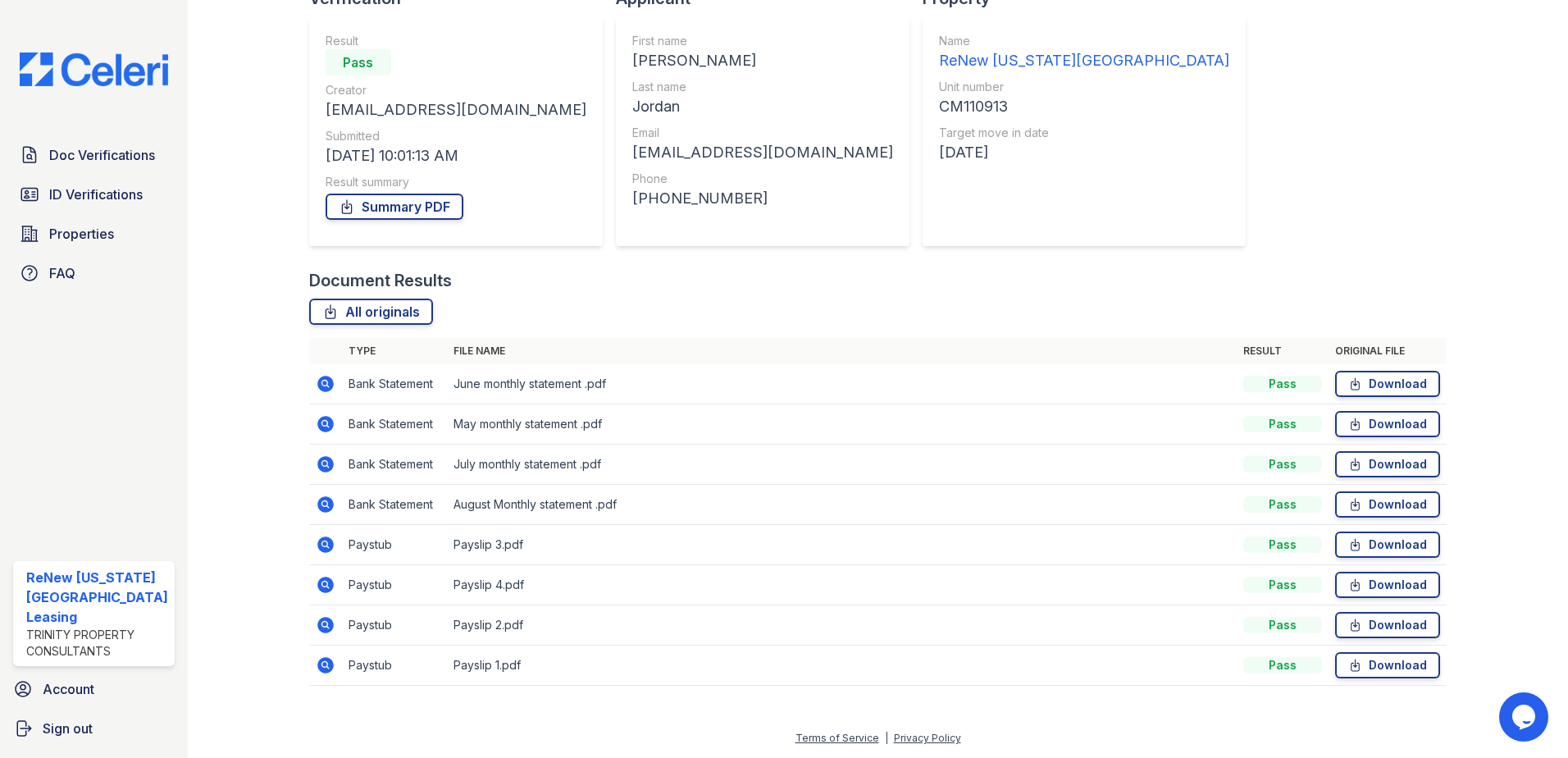
click at [326, 501] on icon at bounding box center [326, 504] width 16 height 16
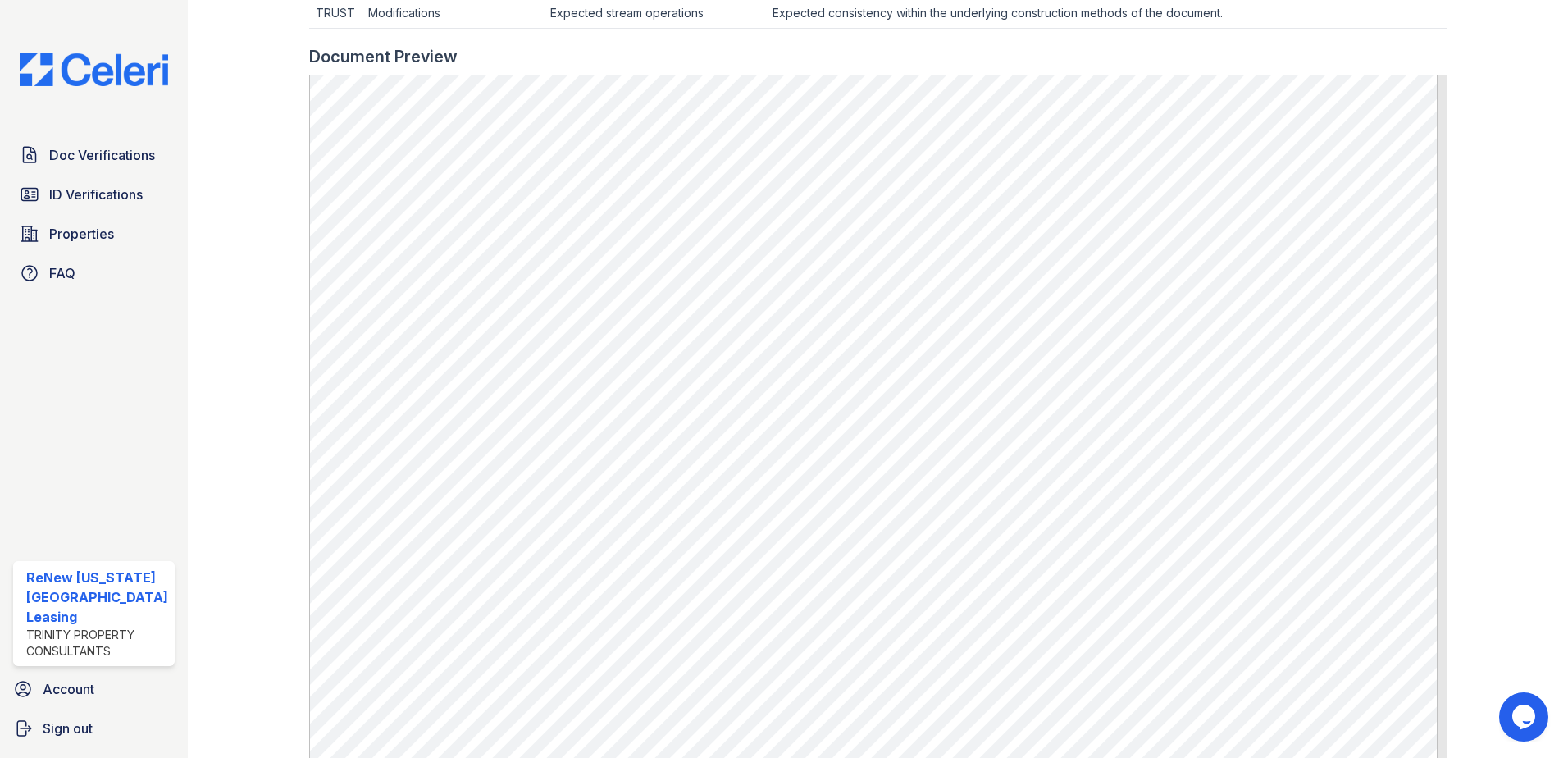
scroll to position [897, 0]
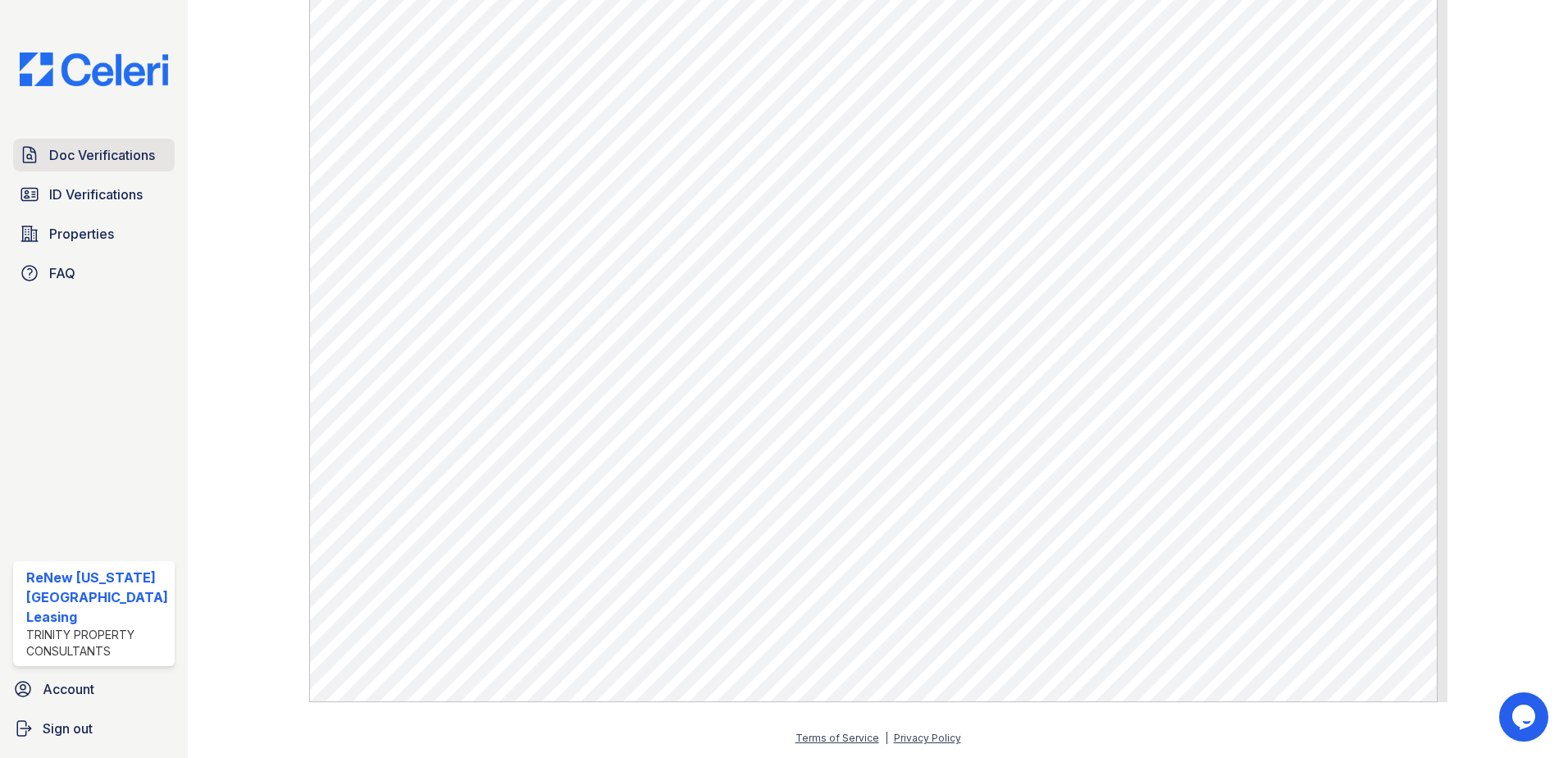
click at [53, 151] on span "Doc Verifications" at bounding box center [102, 155] width 106 height 20
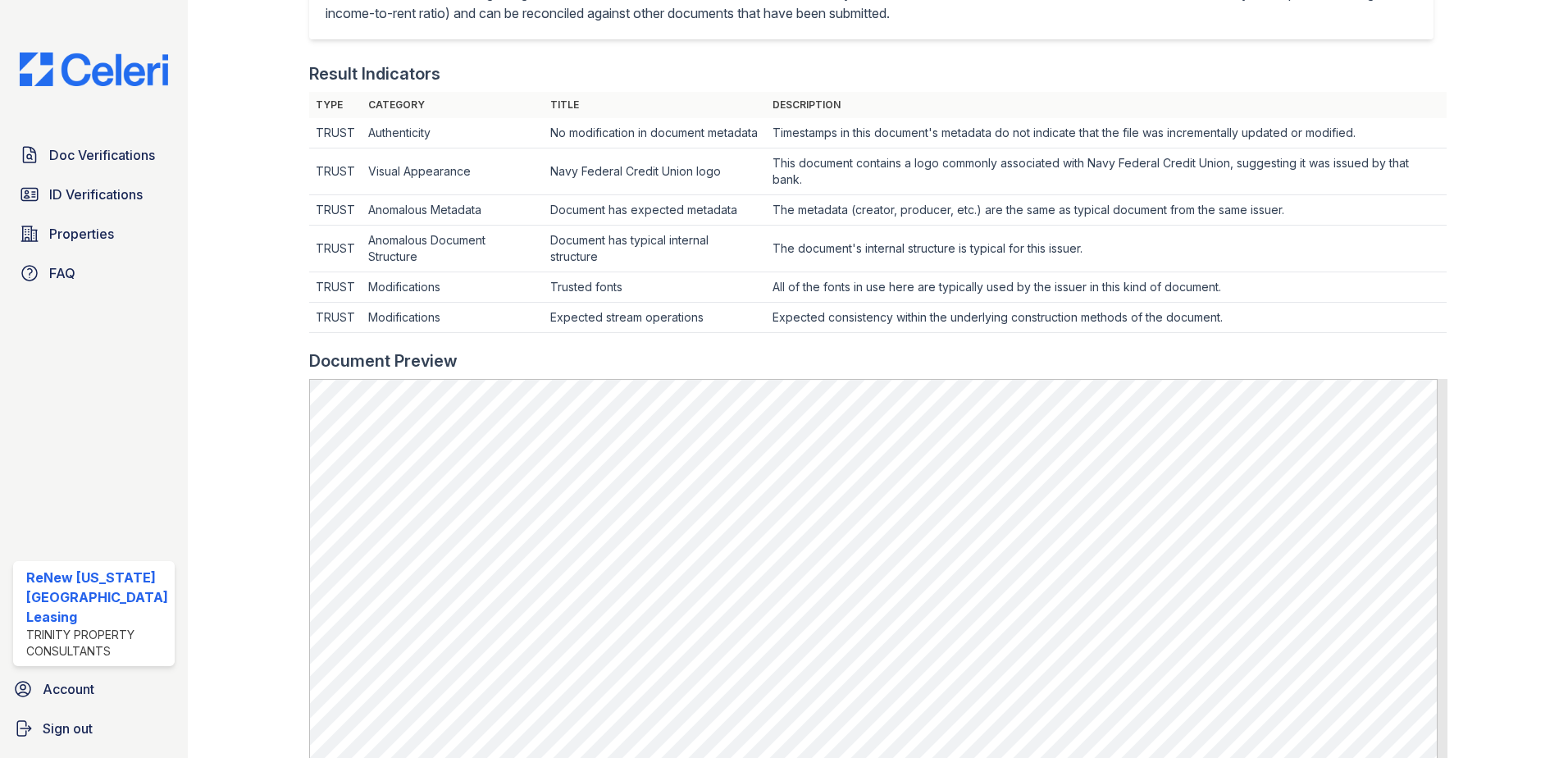
scroll to position [493, 0]
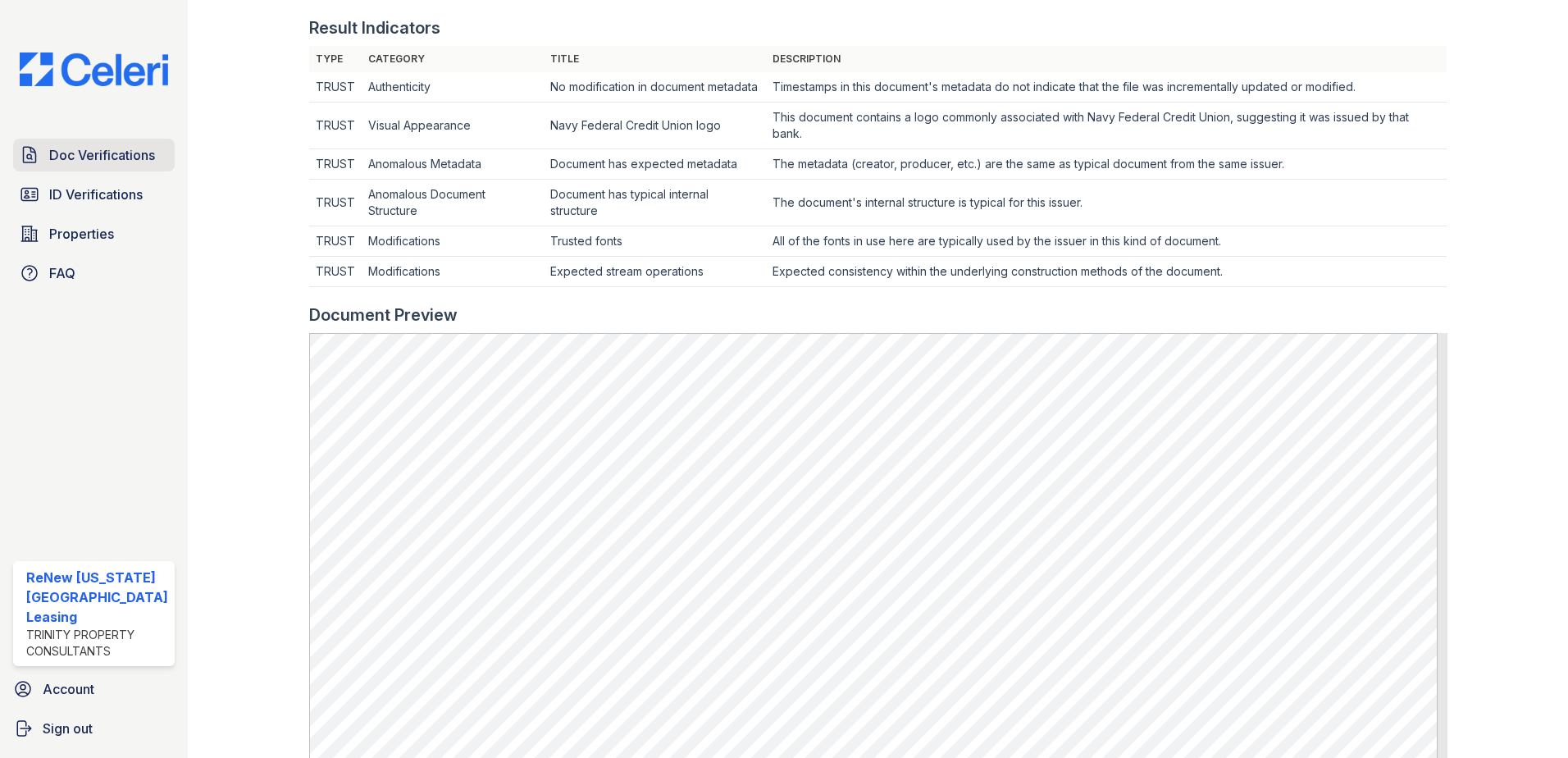
click at [109, 140] on link "Doc Verifications" at bounding box center [94, 155] width 161 height 33
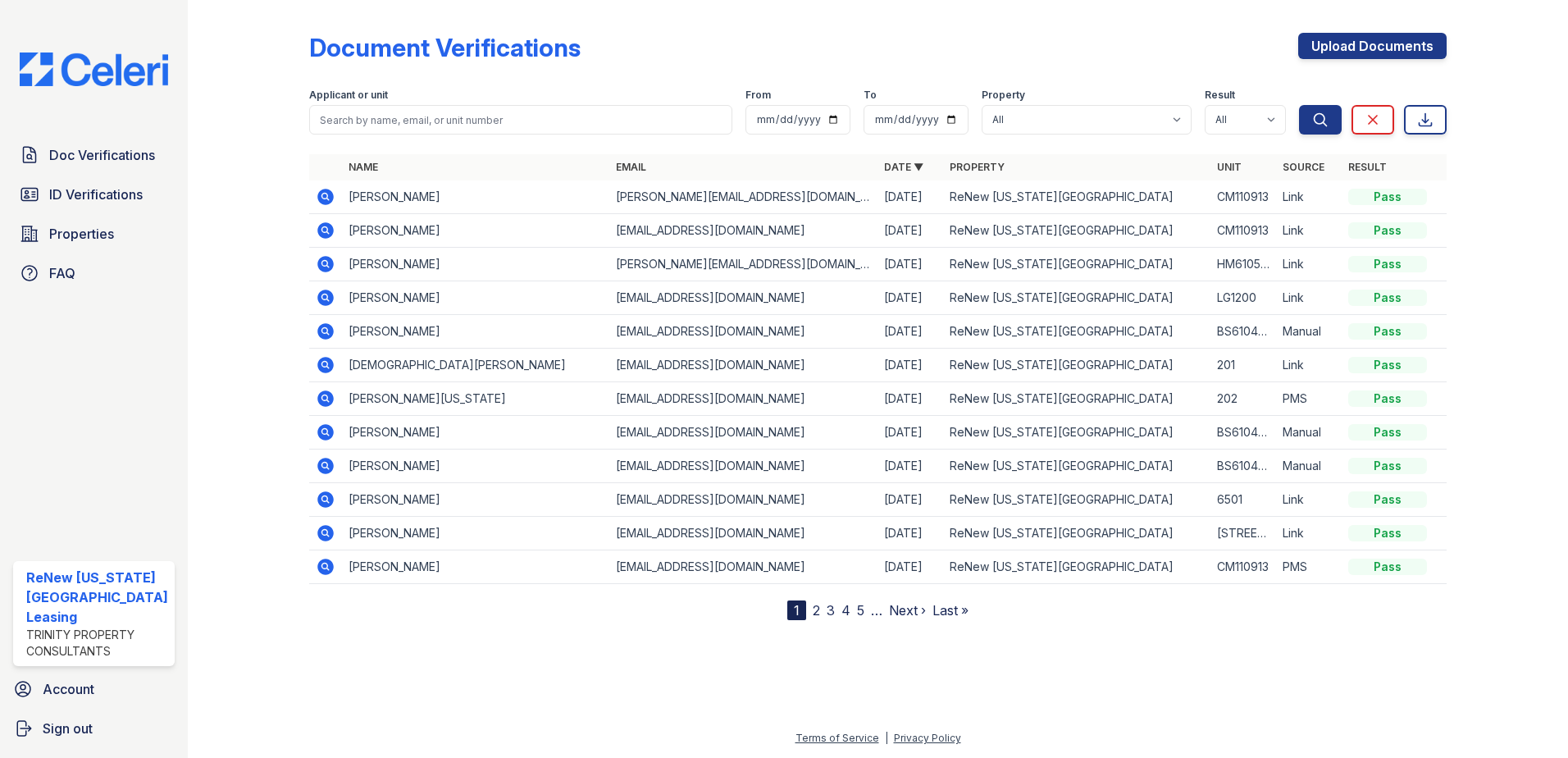
click at [324, 262] on icon at bounding box center [325, 263] width 4 height 4
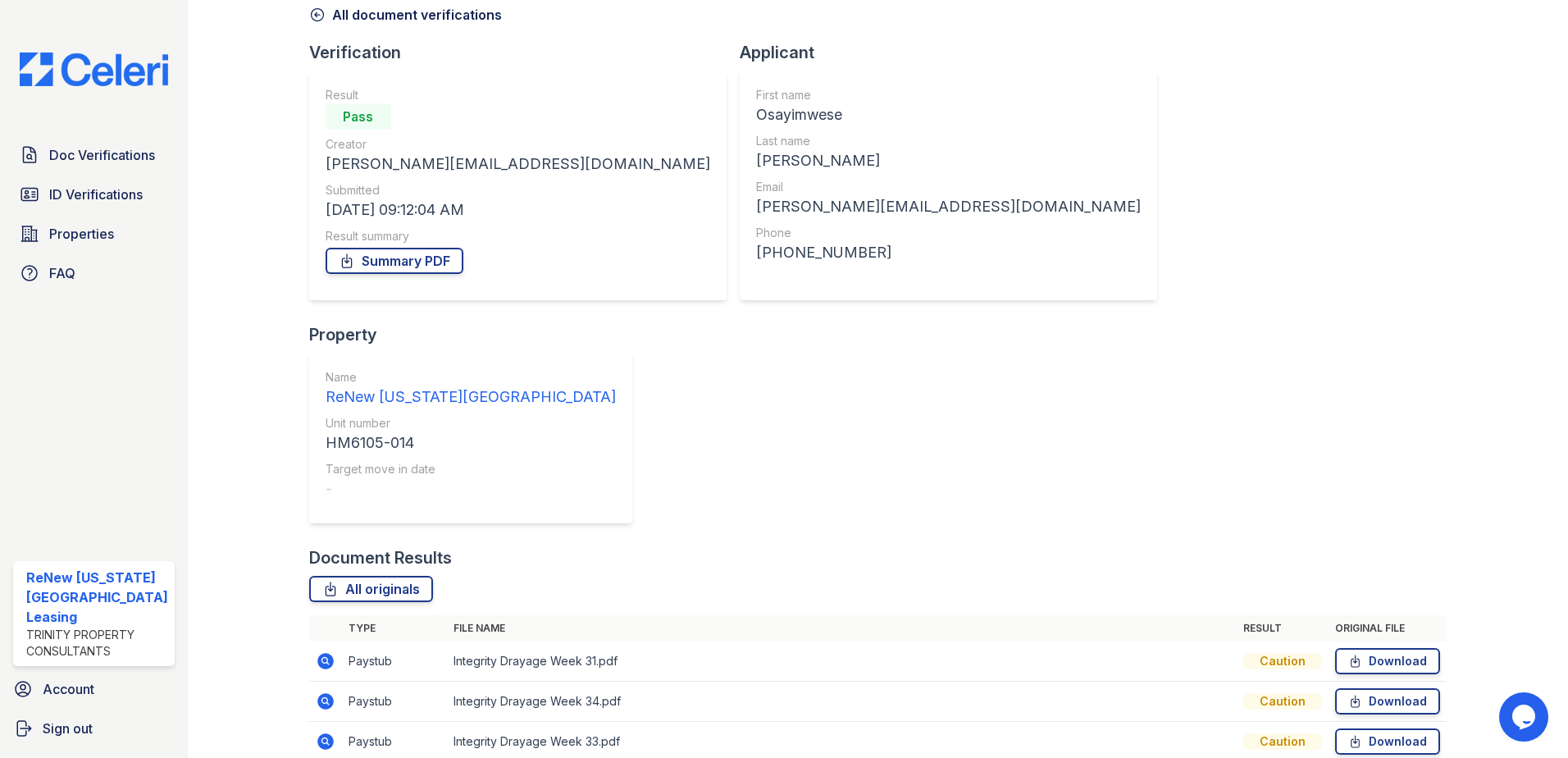
scroll to position [134, 0]
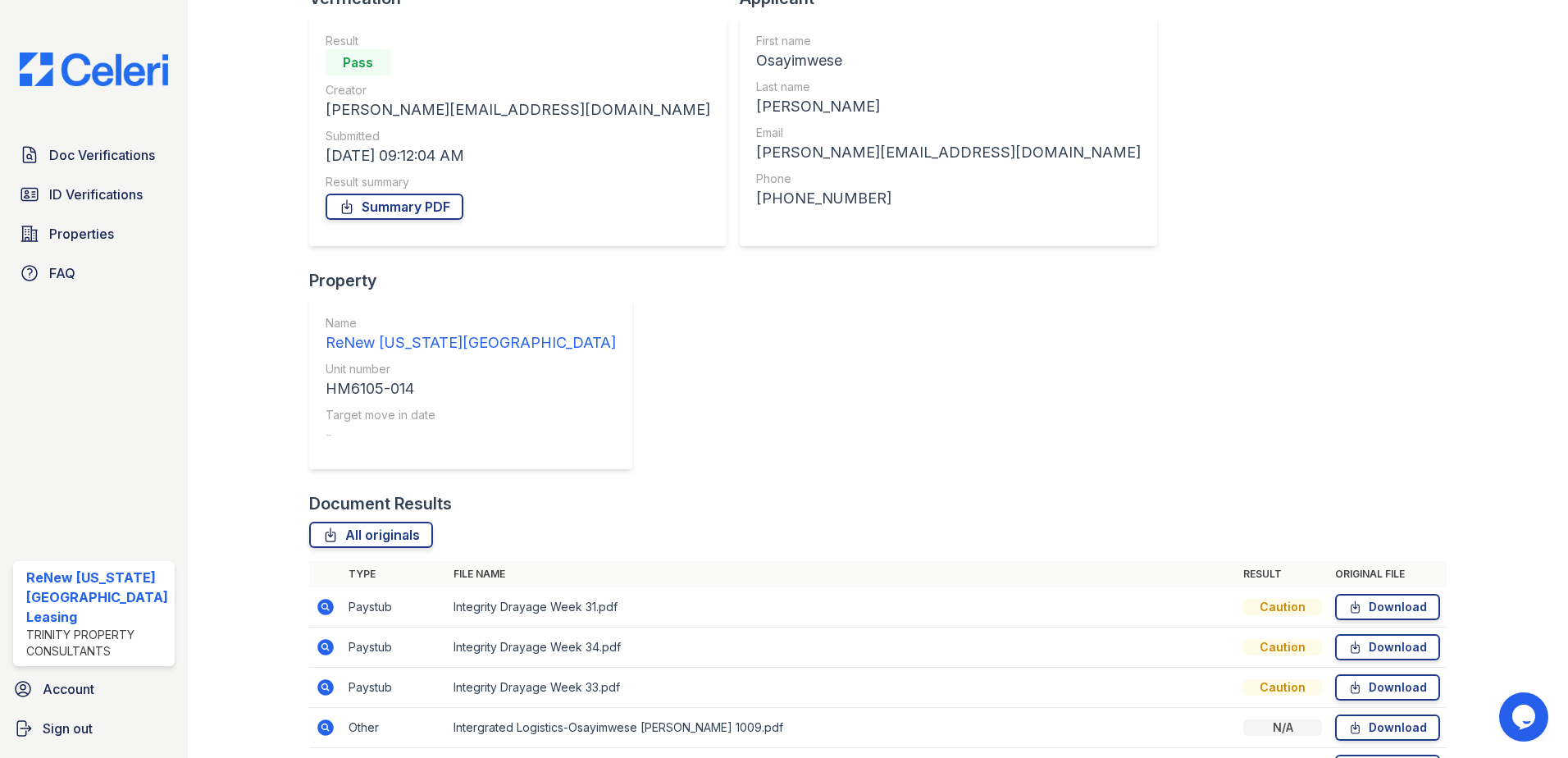
click at [323, 757] on icon at bounding box center [325, 767] width 4 height 4
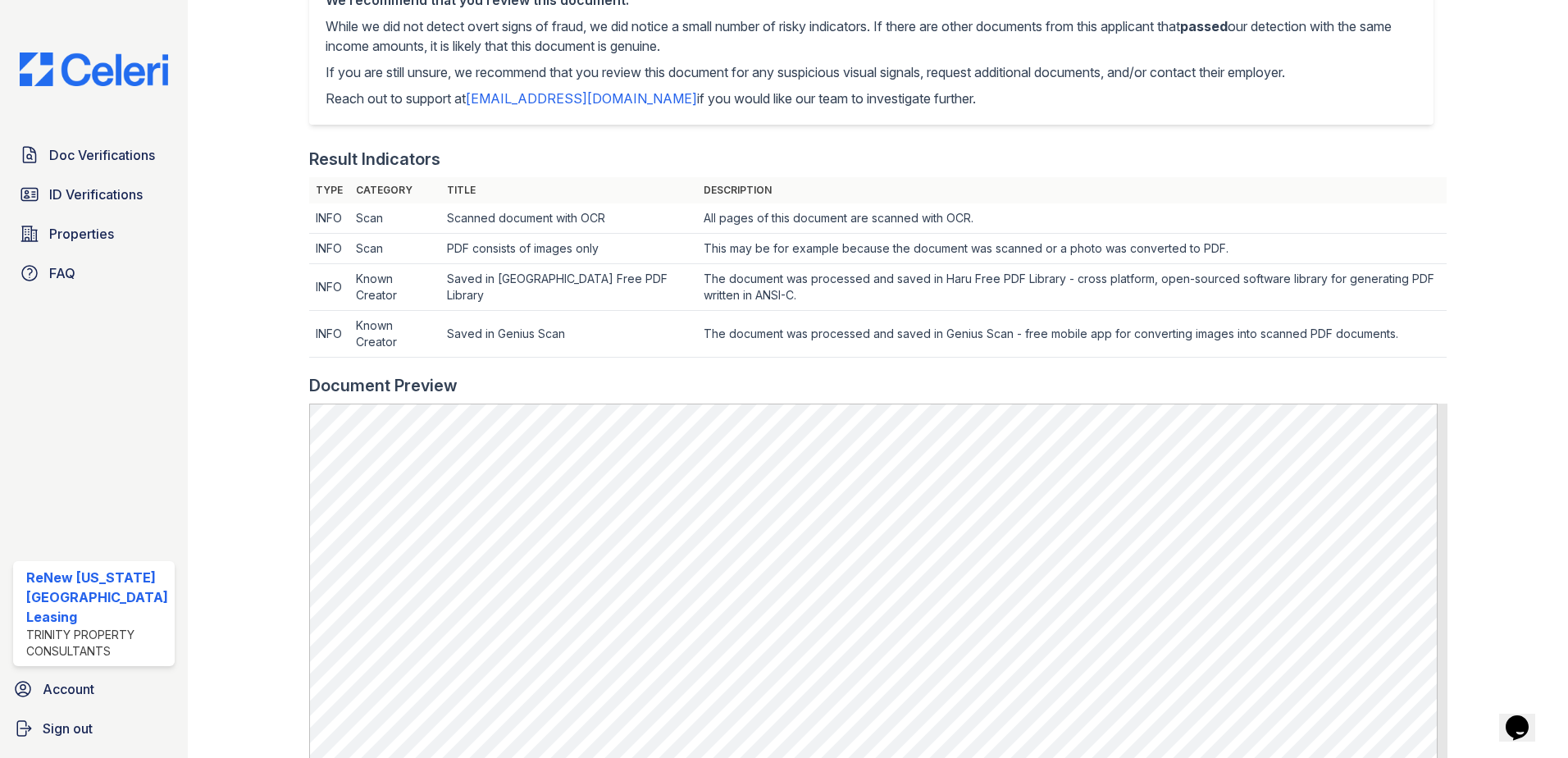
scroll to position [463, 0]
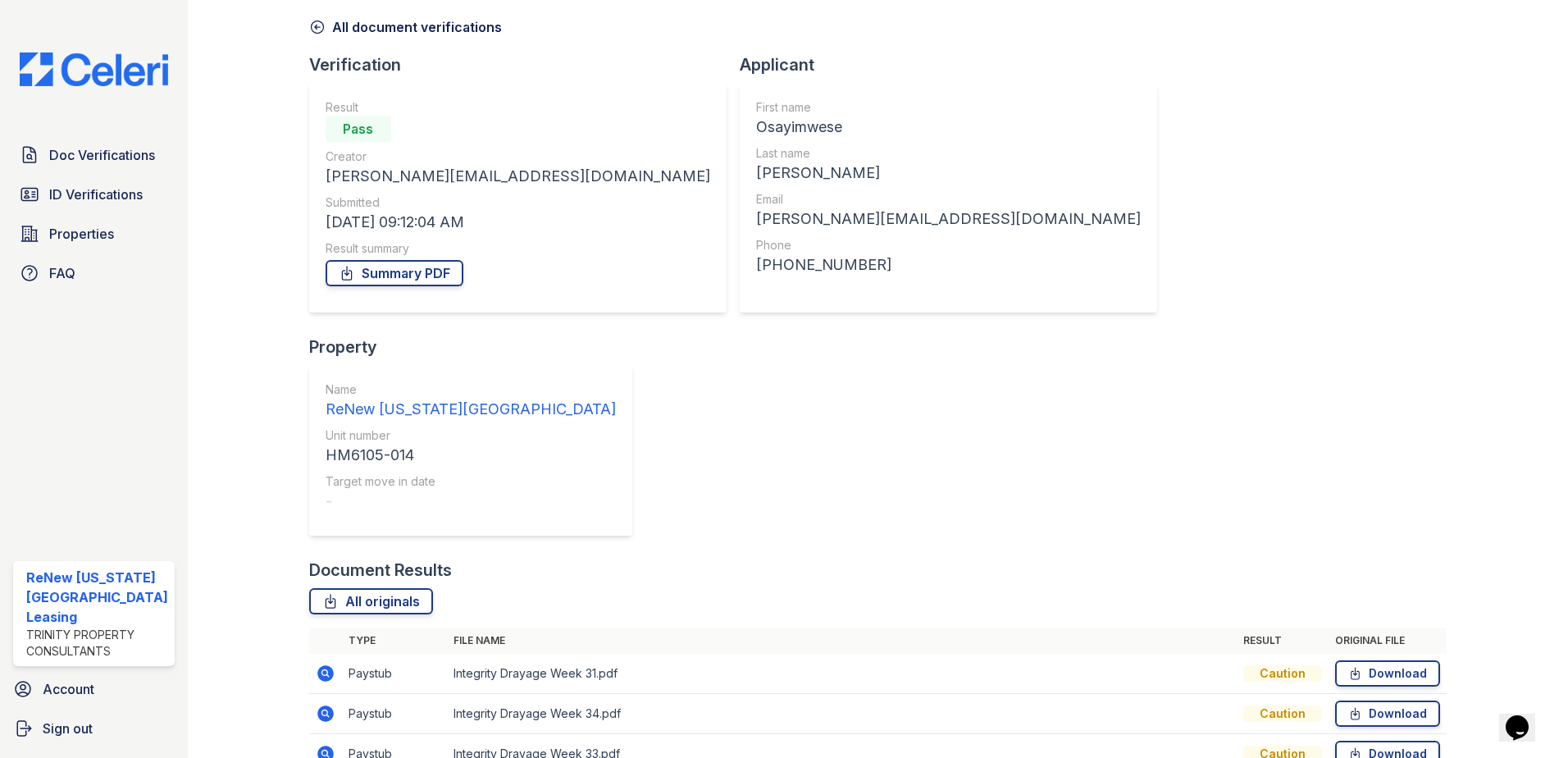
scroll to position [134, 0]
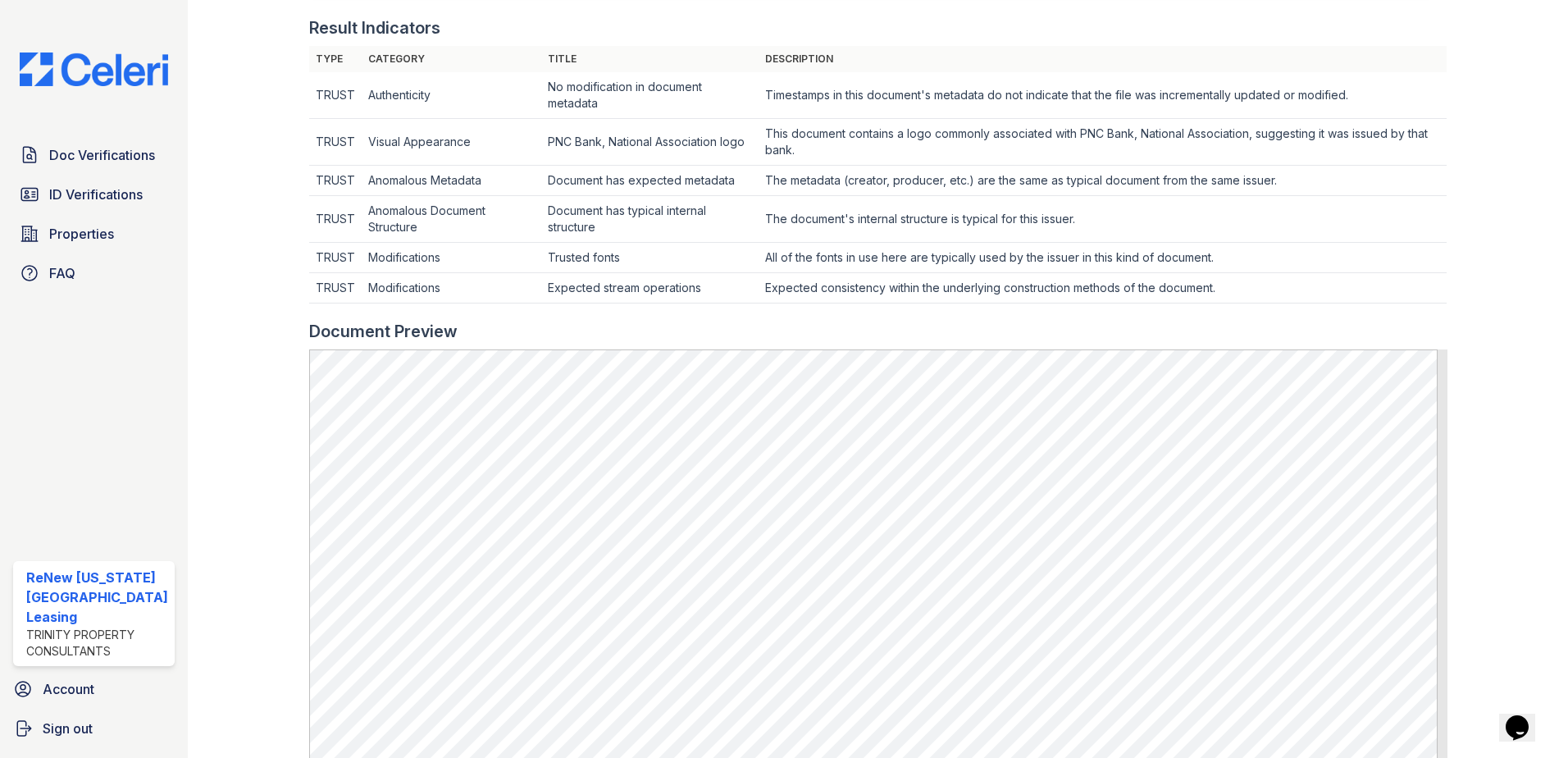
scroll to position [897, 0]
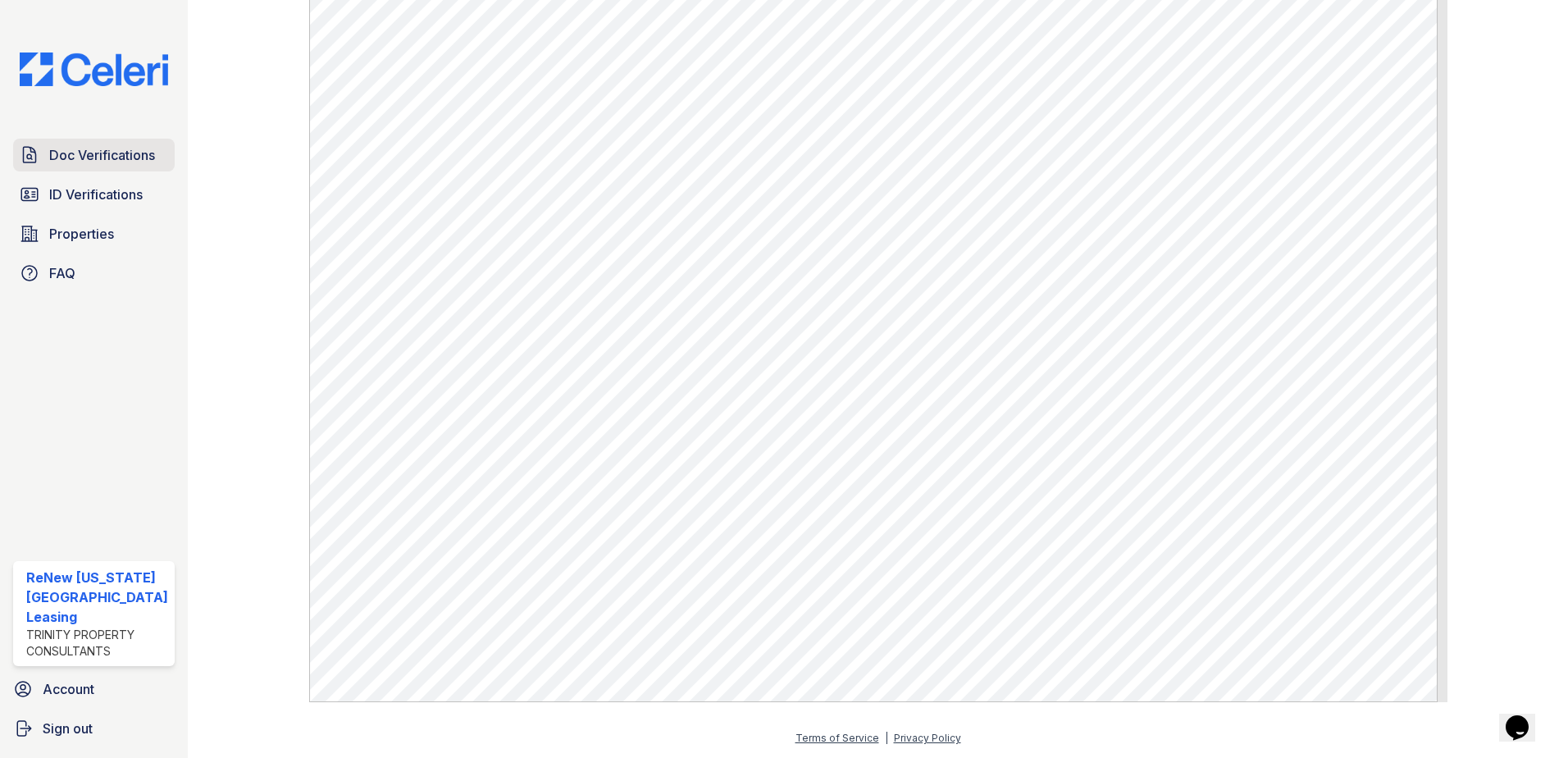
click at [85, 159] on span "Doc Verifications" at bounding box center [102, 155] width 106 height 20
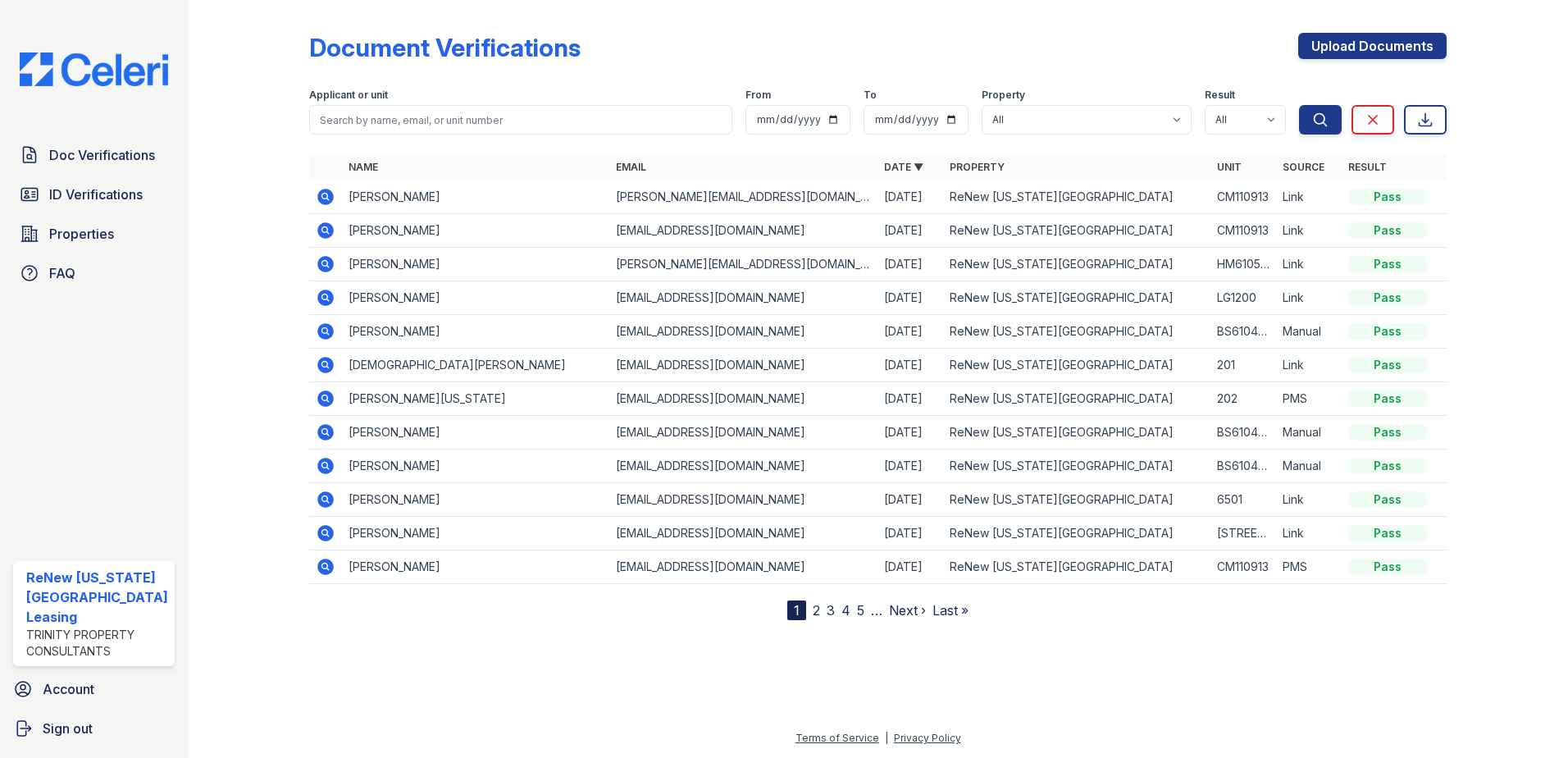
click at [324, 263] on icon at bounding box center [325, 263] width 4 height 4
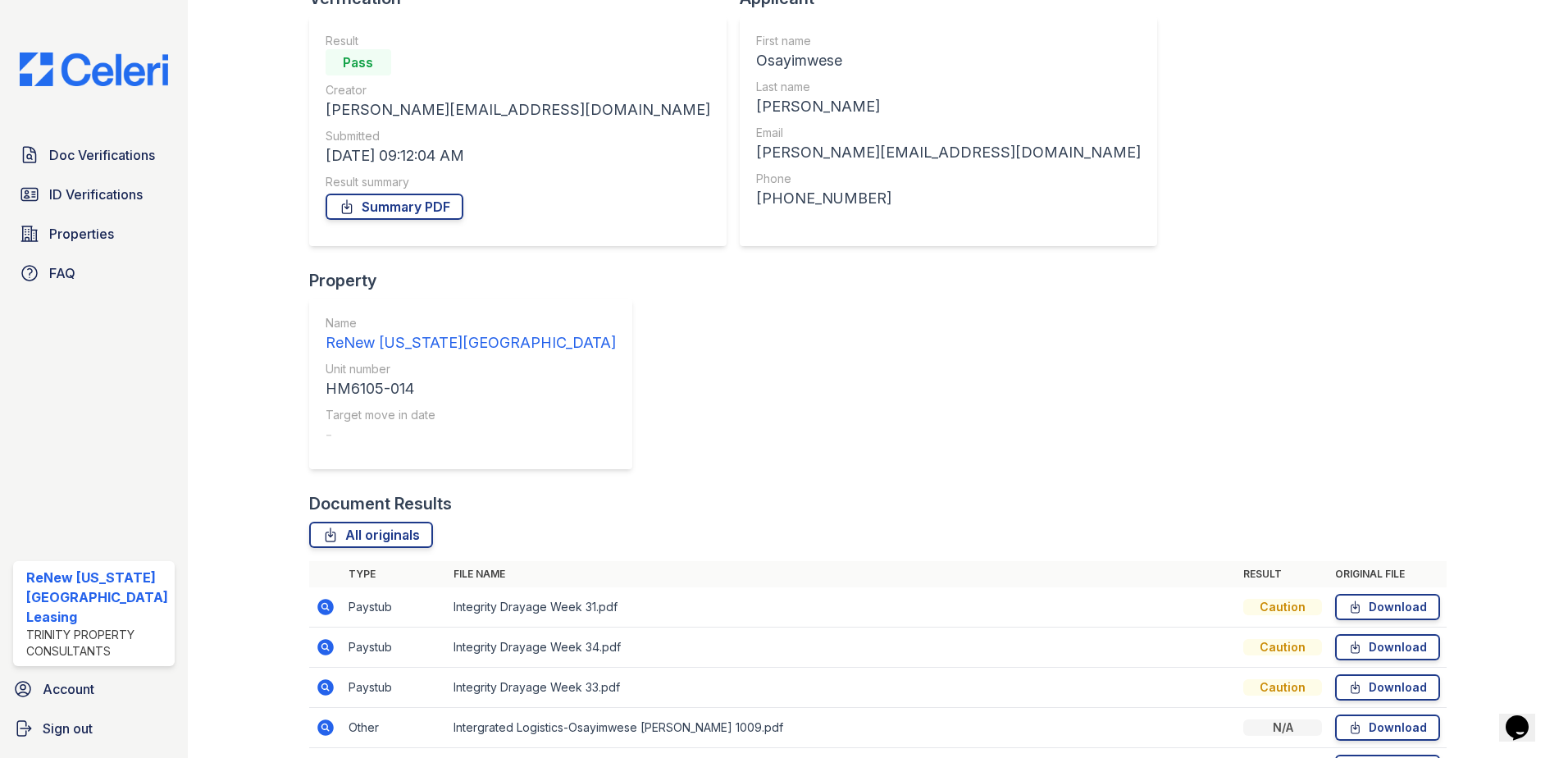
click at [326, 720] on icon at bounding box center [326, 727] width 16 height 16
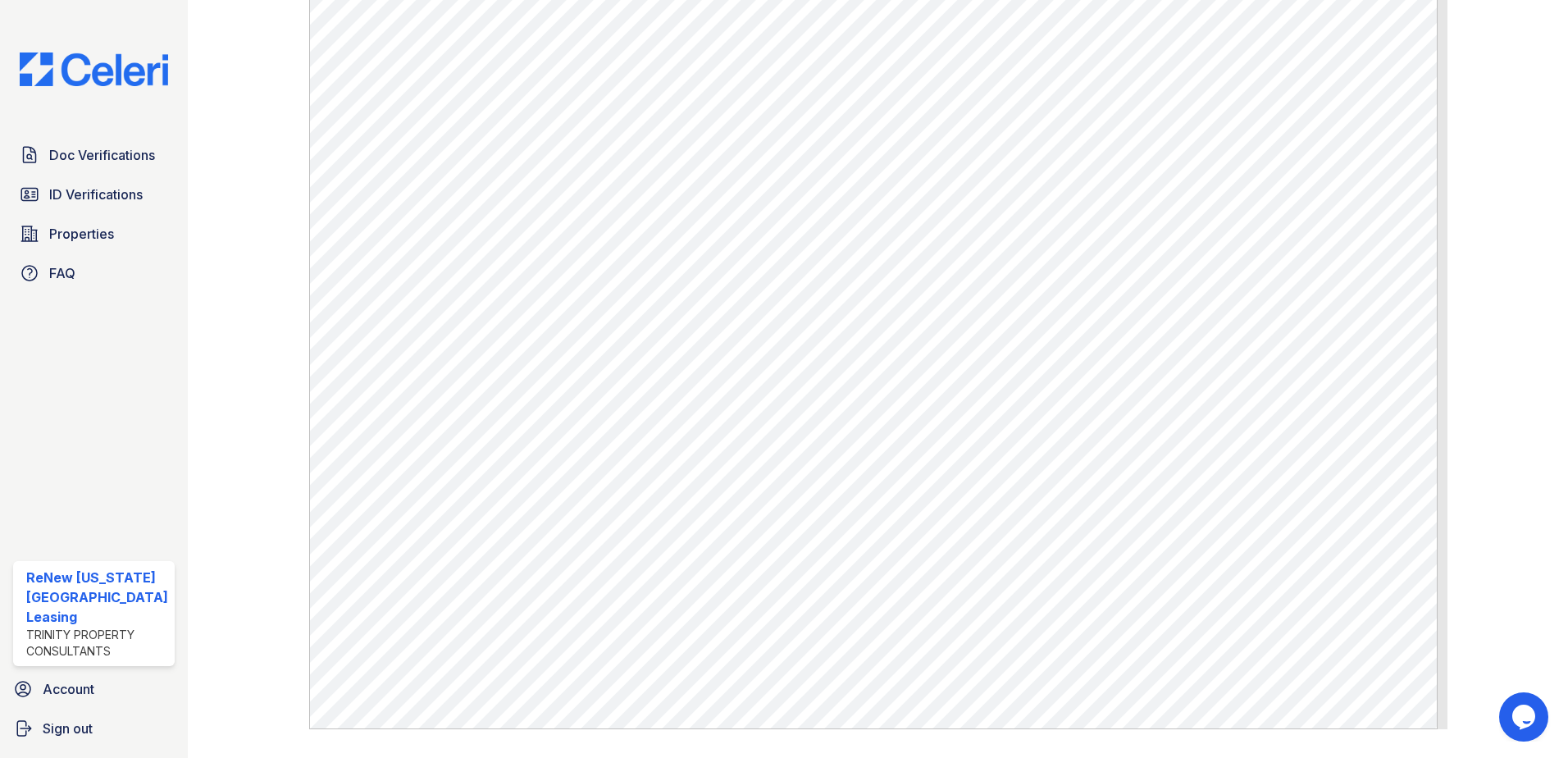
scroll to position [594, 0]
